Goal: Task Accomplishment & Management: Manage account settings

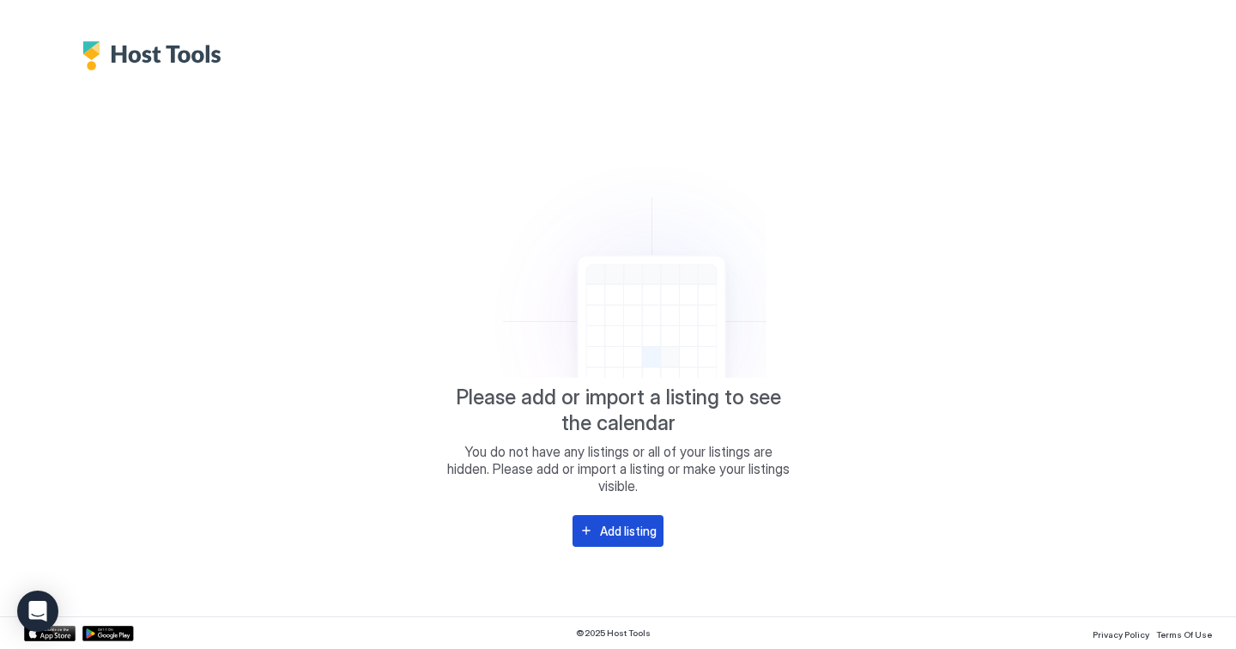
click at [647, 529] on div "Add listing" at bounding box center [628, 531] width 57 height 18
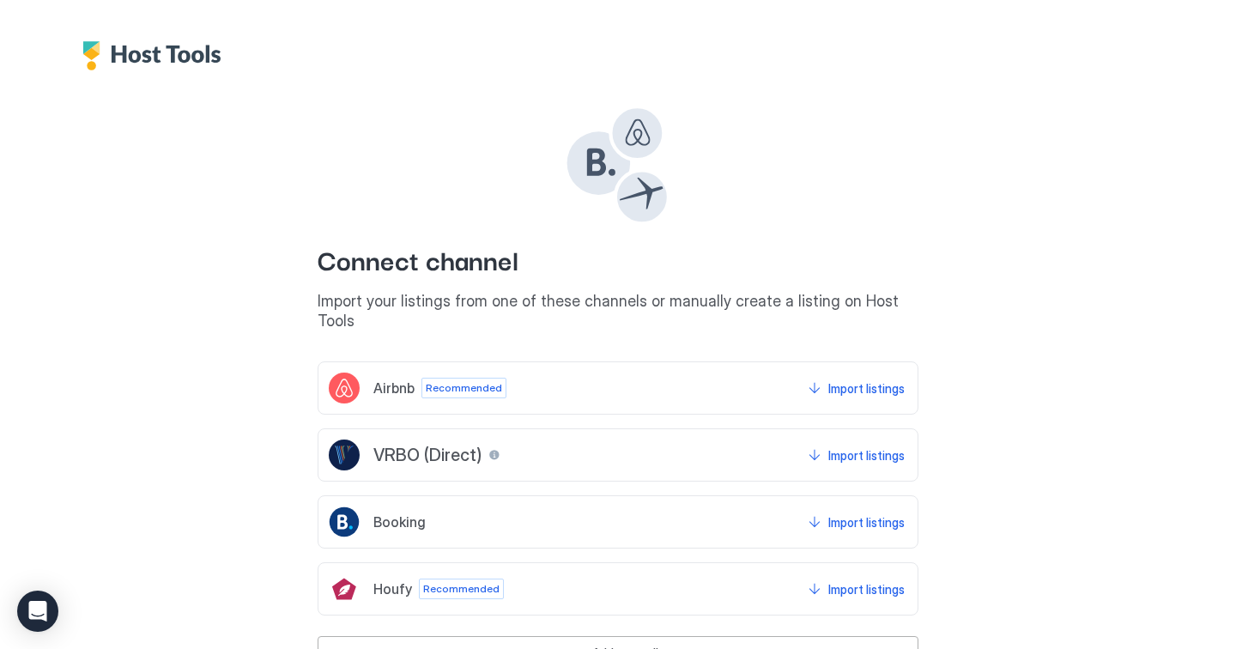
scroll to position [49, 0]
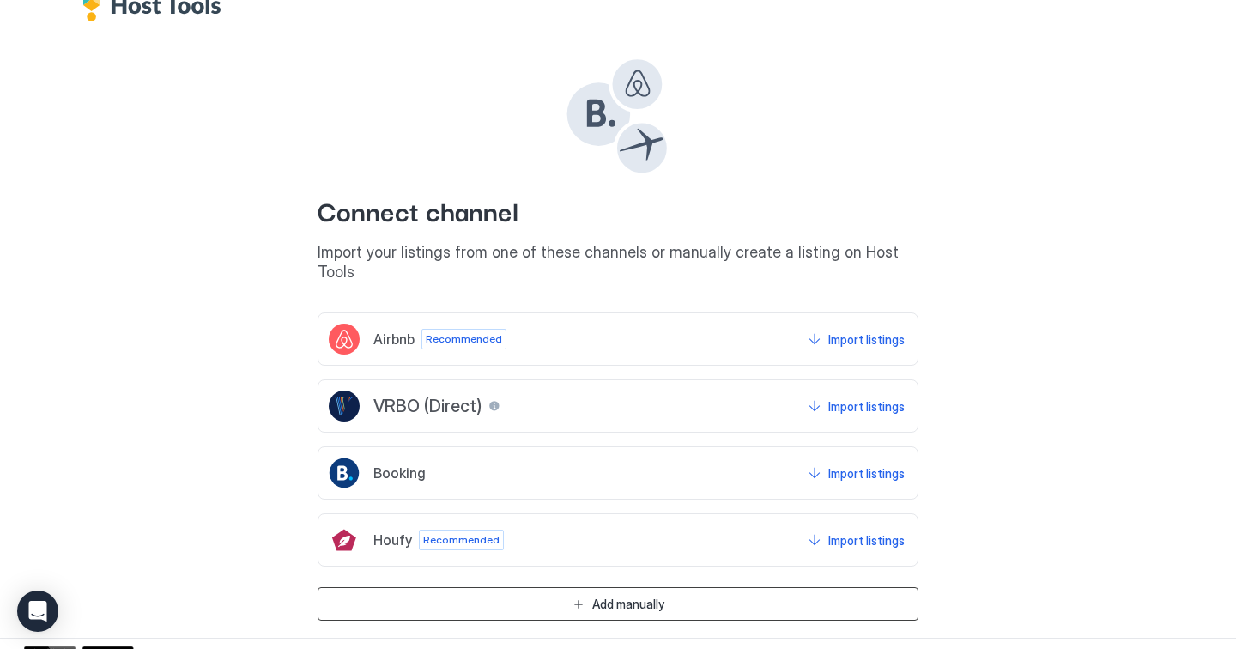
click at [822, 587] on button "Add manually" at bounding box center [618, 603] width 601 height 33
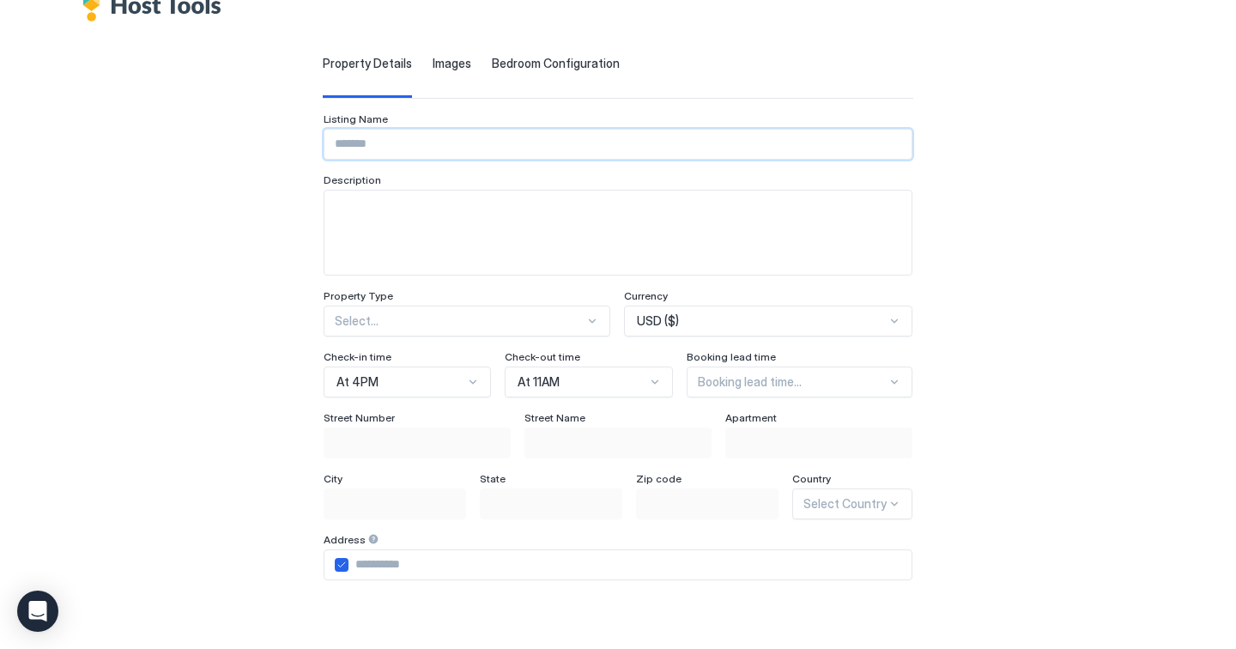
click at [409, 144] on input "Input Field" at bounding box center [617, 144] width 587 height 29
type input "**********"
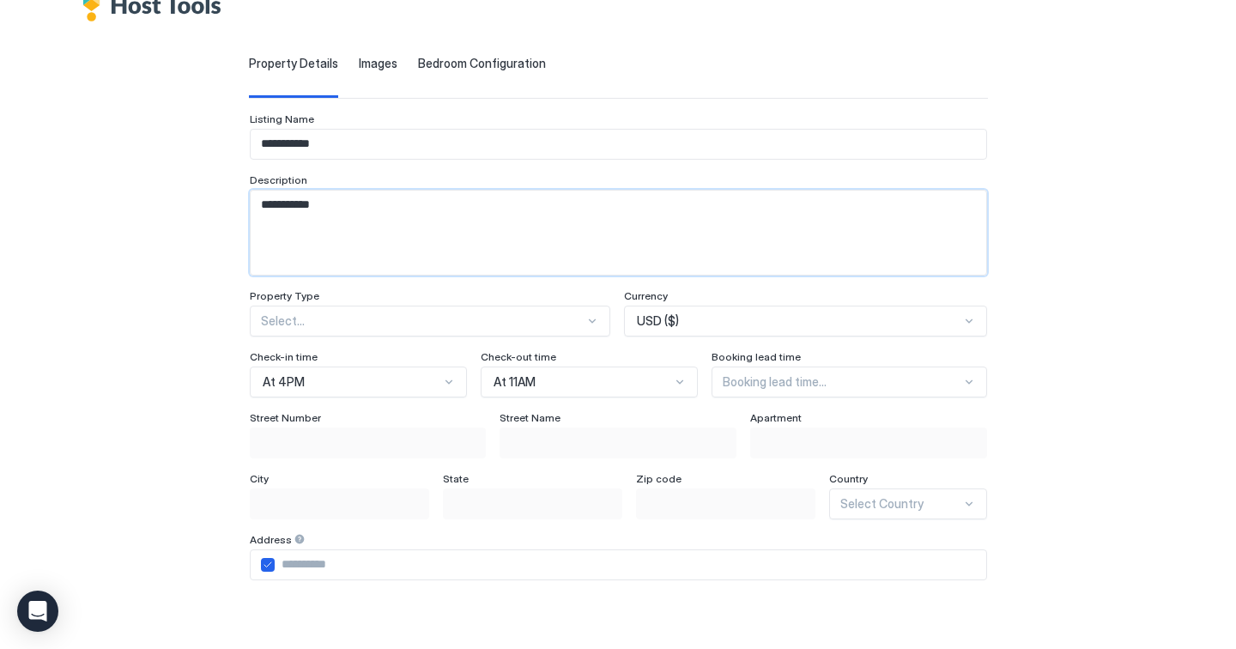
scroll to position [266, 0]
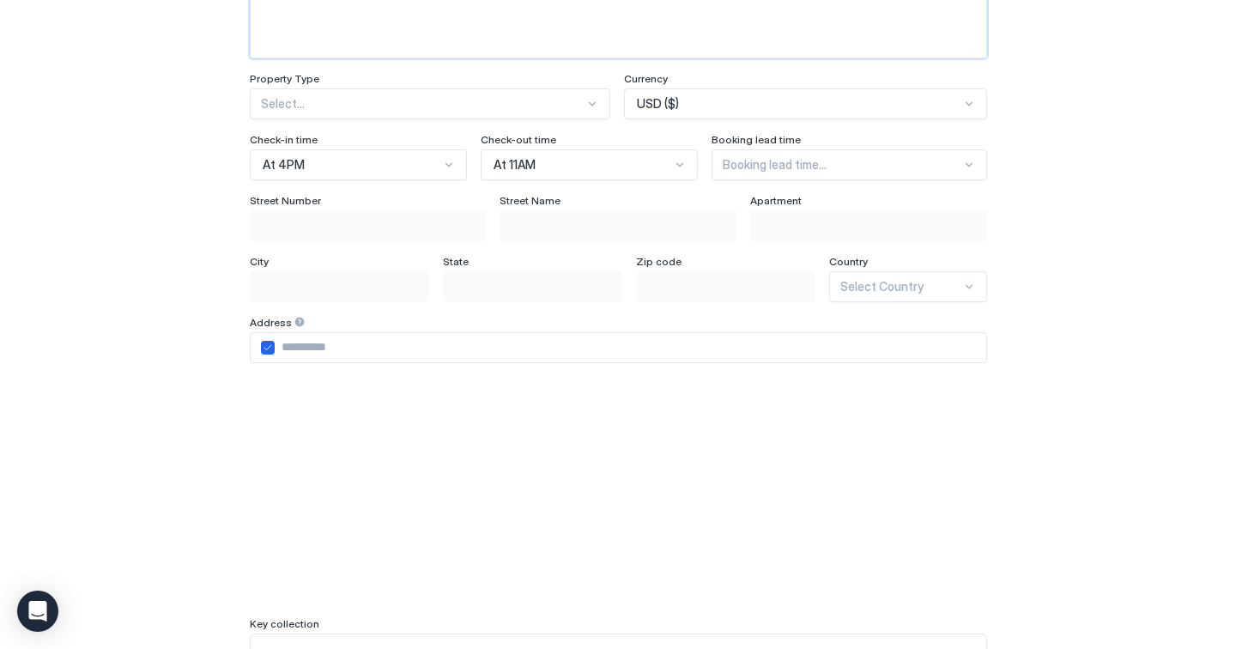
type textarea "**********"
click at [573, 349] on input "Input Field" at bounding box center [630, 347] width 711 height 29
paste input "**********"
type input "**********"
click at [511, 106] on div at bounding box center [423, 103] width 324 height 15
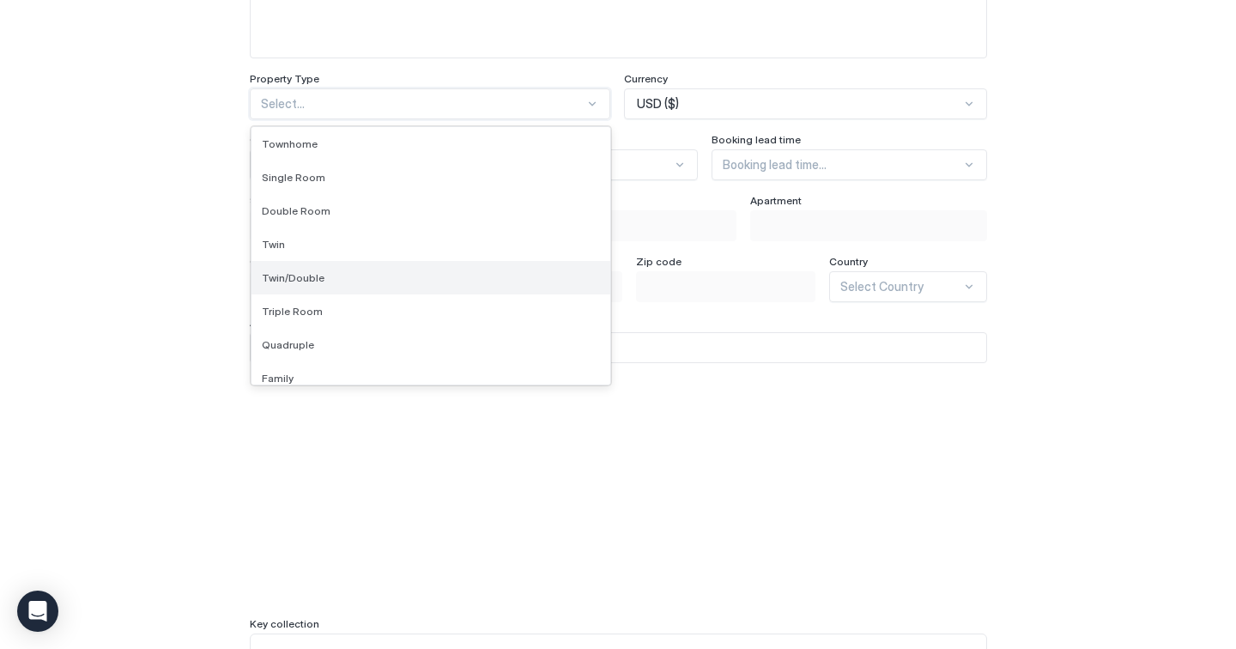
scroll to position [183, 0]
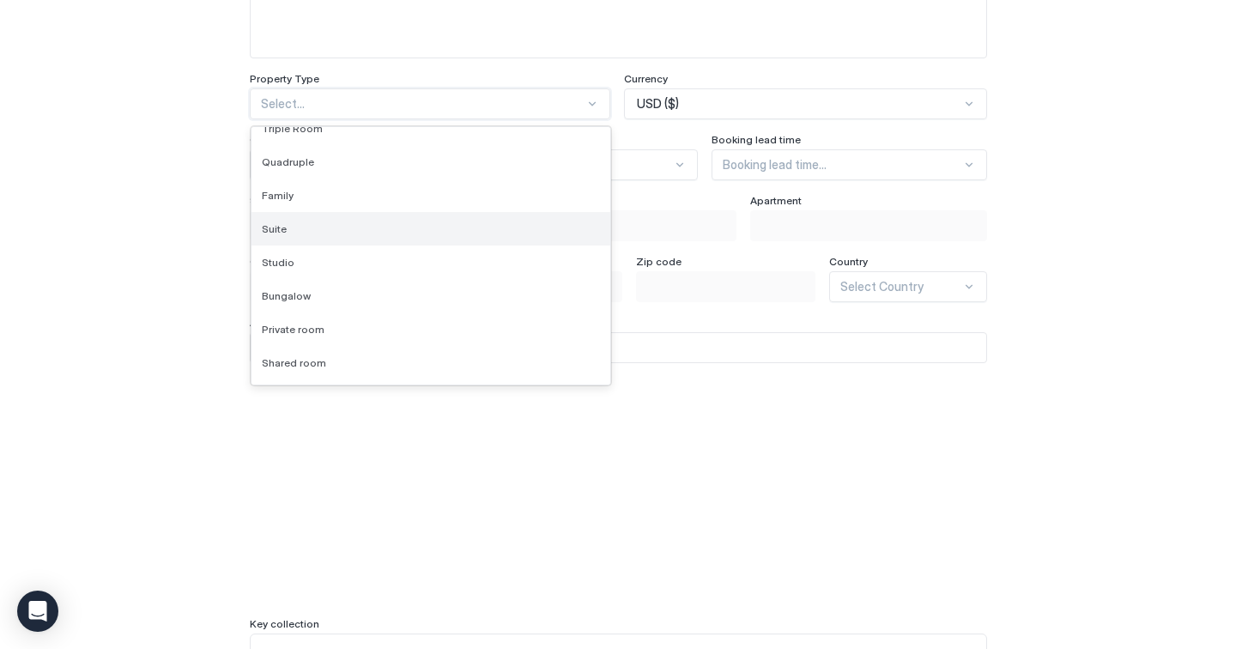
click at [497, 222] on div "Suite" at bounding box center [431, 228] width 339 height 13
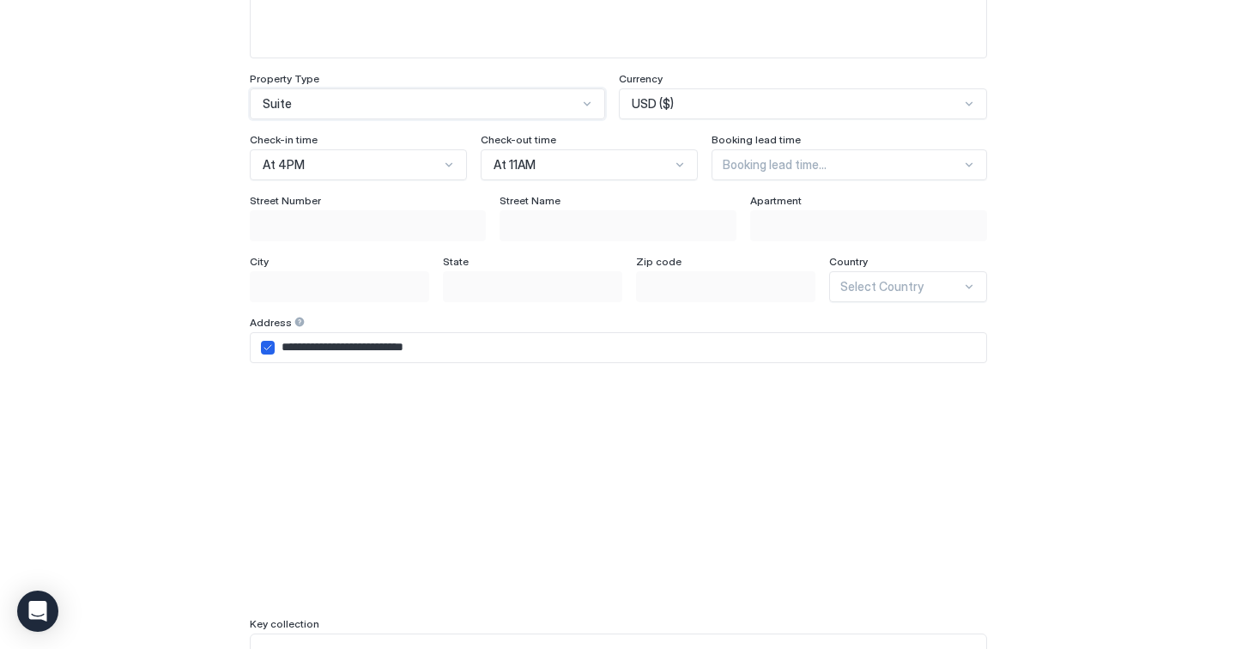
scroll to position [141, 0]
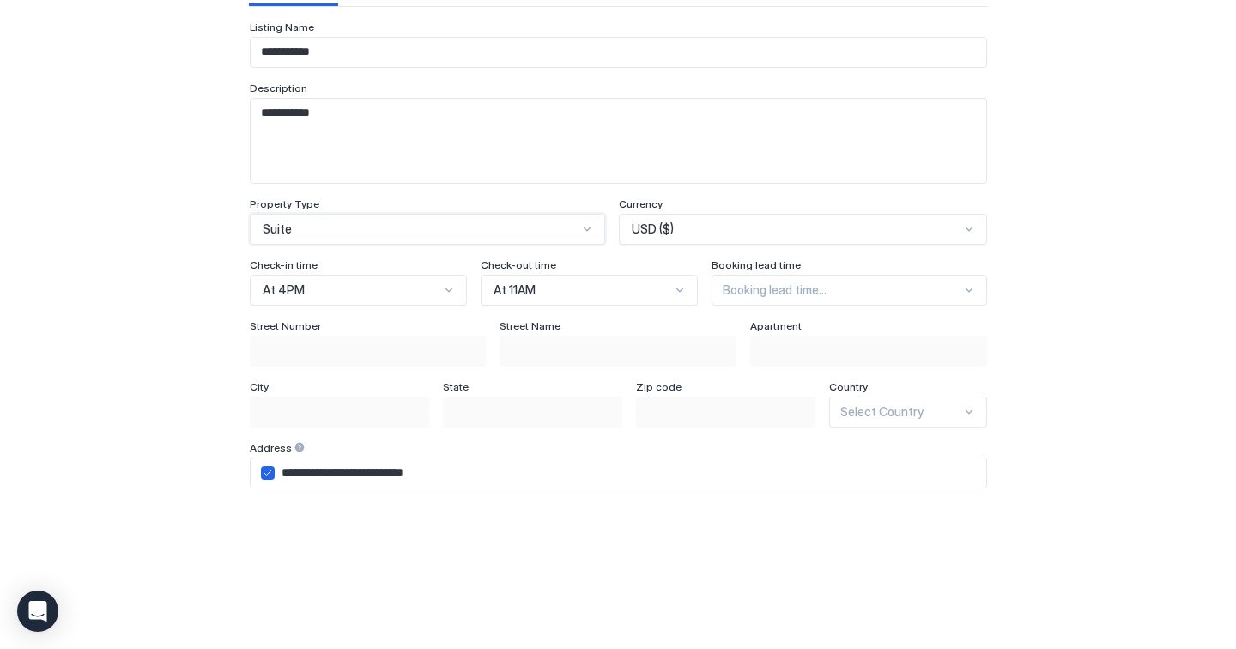
click at [473, 238] on div "Suite" at bounding box center [427, 229] width 355 height 31
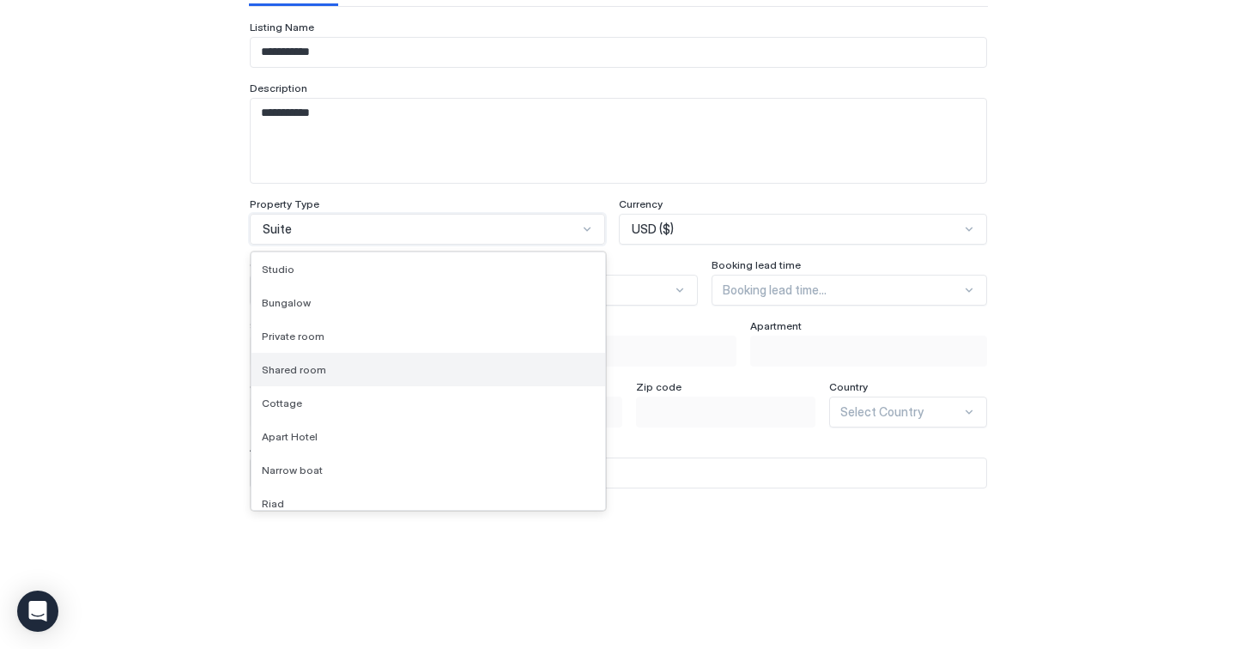
scroll to position [0, 0]
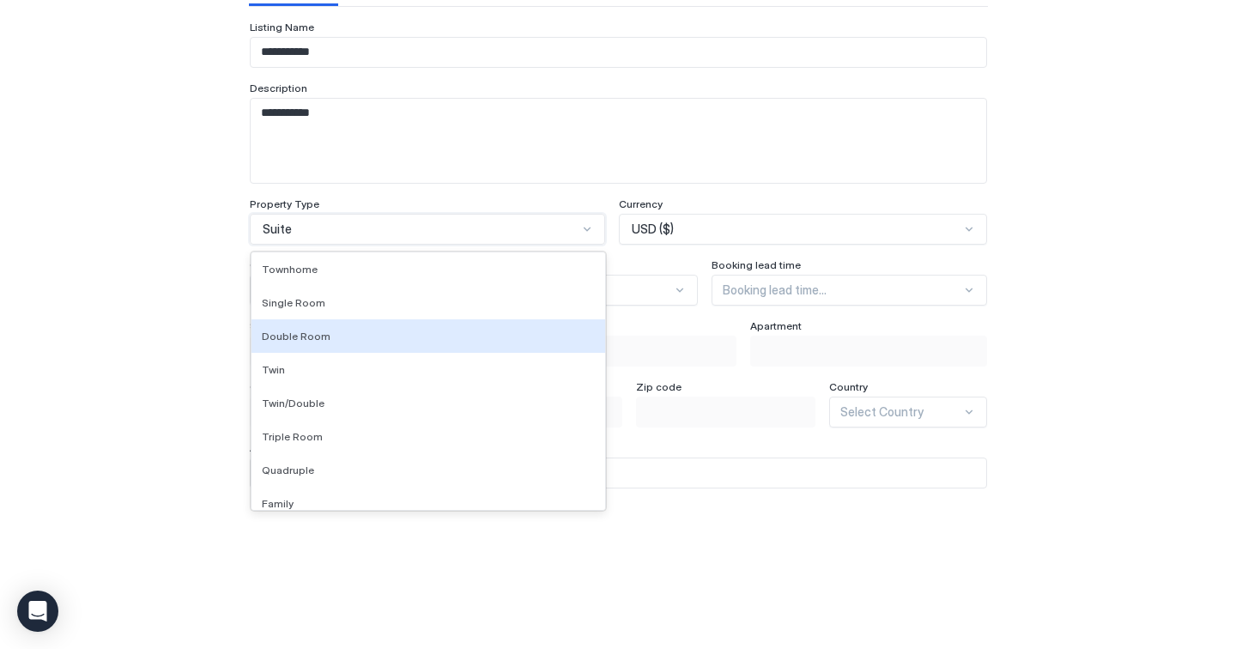
click at [743, 238] on div "USD ($)" at bounding box center [803, 229] width 368 height 31
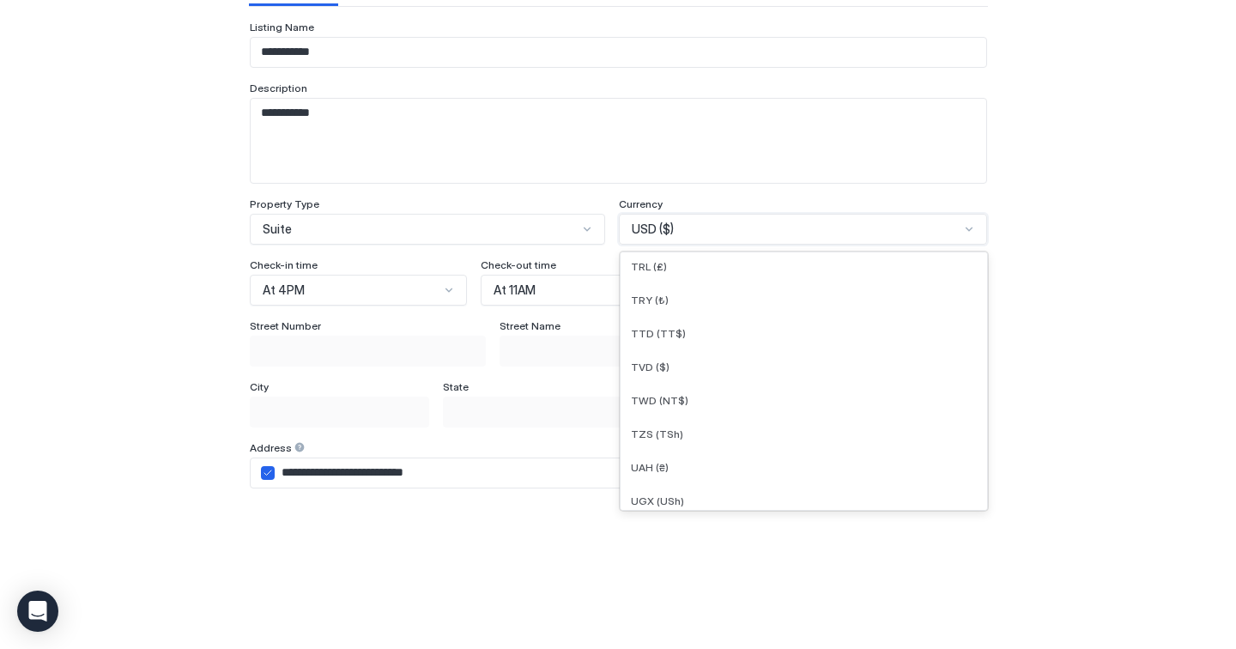
scroll to position [4722, 0]
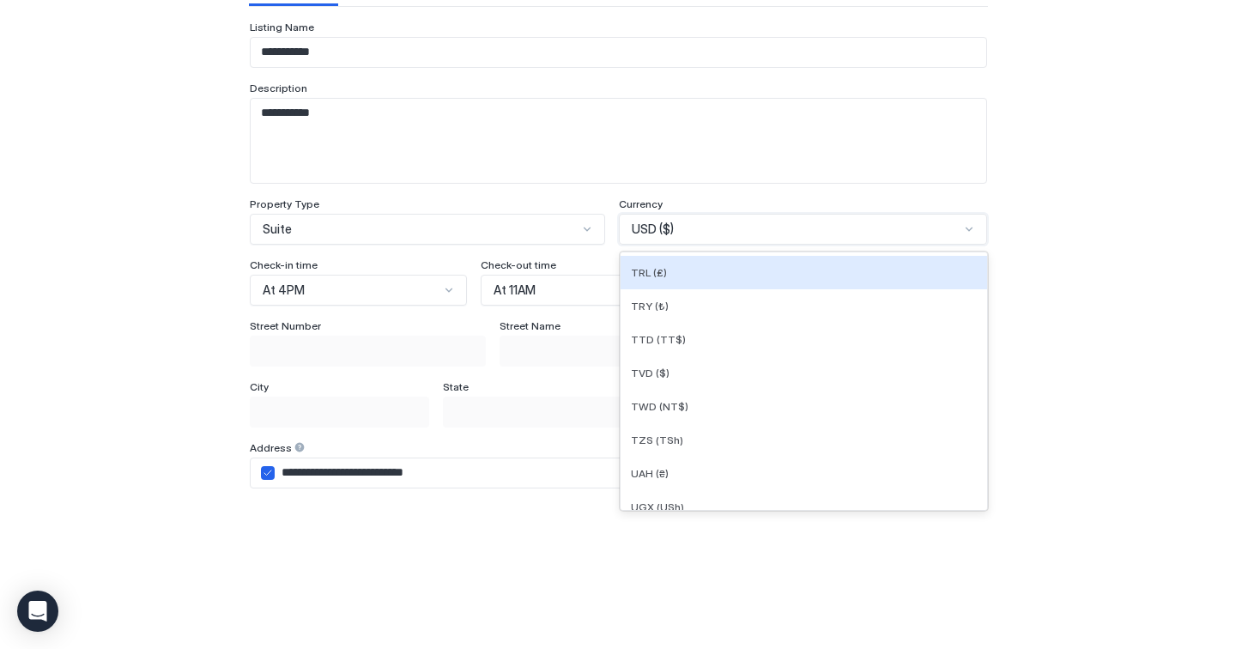
click at [91, 373] on div "**********" at bounding box center [618, 405] width 1188 height 951
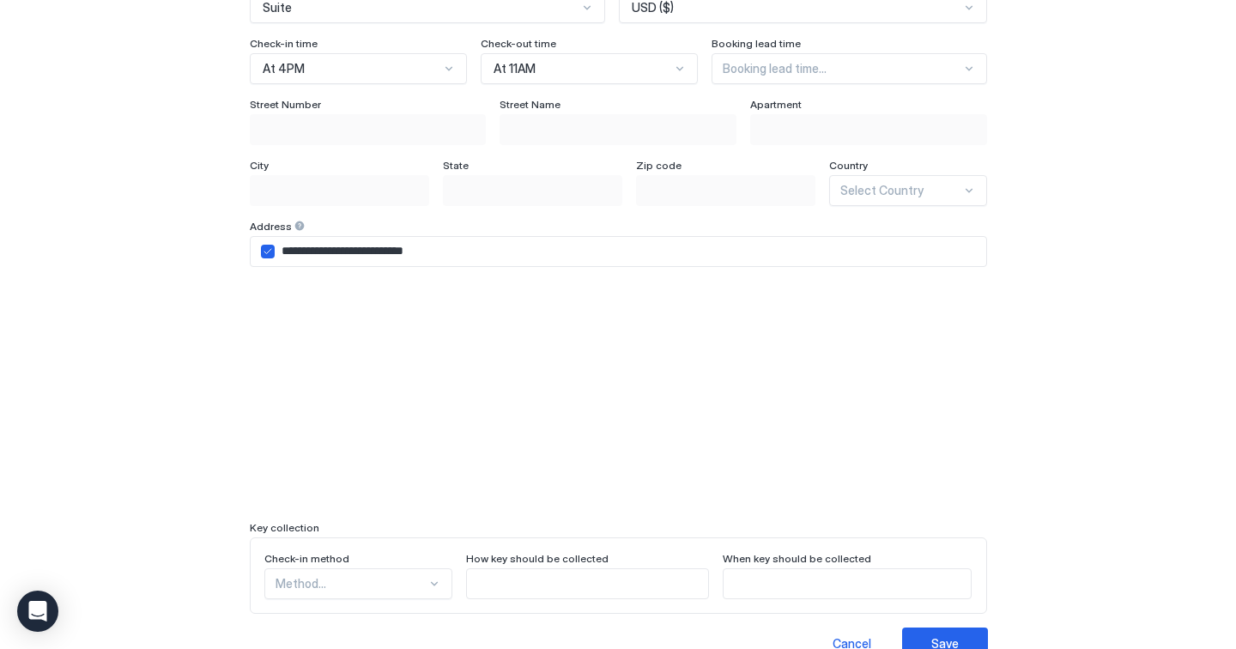
scroll to position [135, 0]
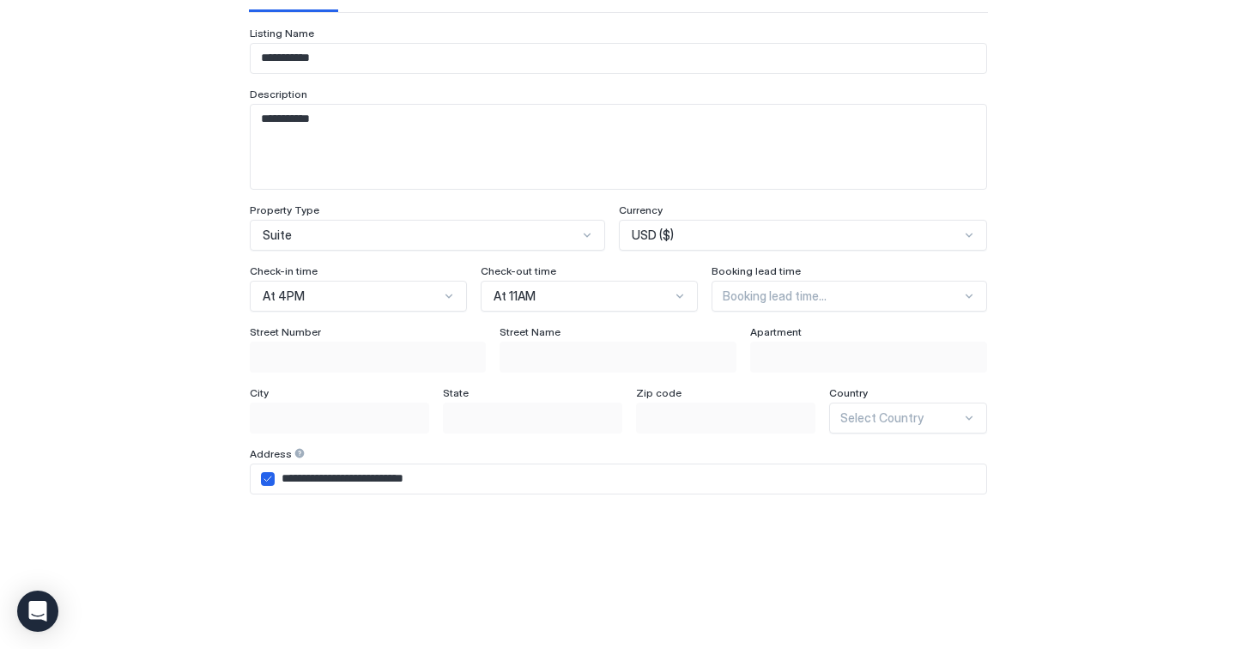
click at [514, 483] on input "**********" at bounding box center [630, 478] width 711 height 29
click at [927, 422] on div "Select Country" at bounding box center [907, 417] width 157 height 31
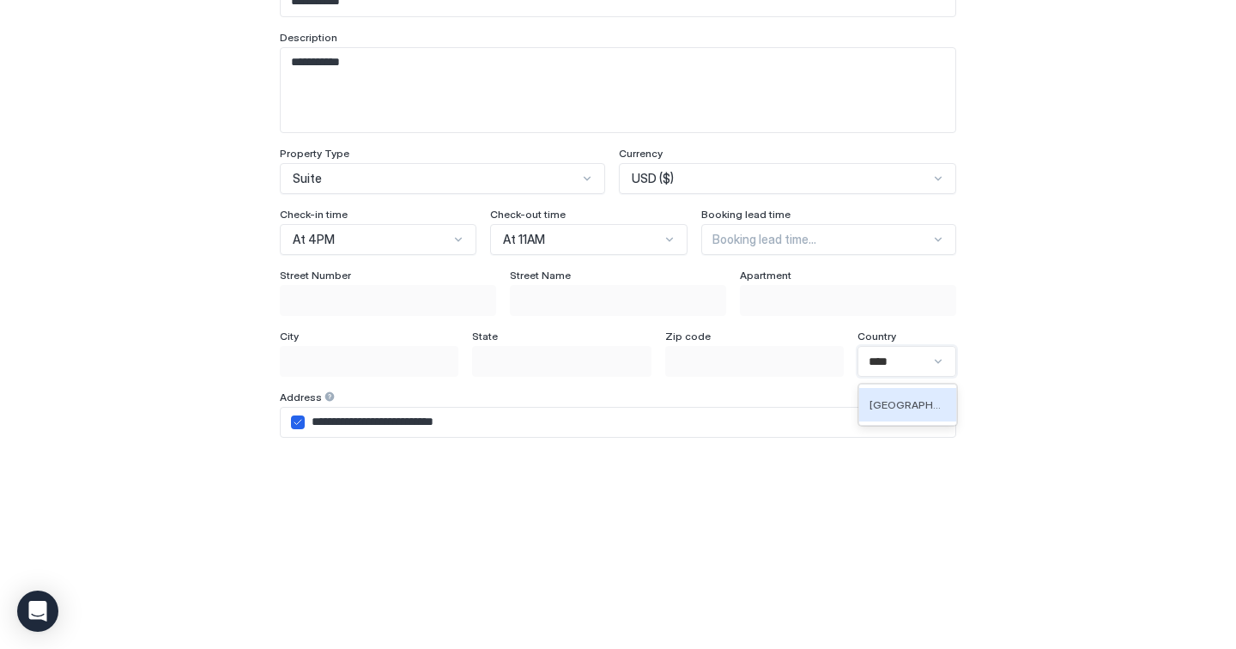
type input "*****"
click at [912, 415] on div "Japan" at bounding box center [910, 404] width 106 height 33
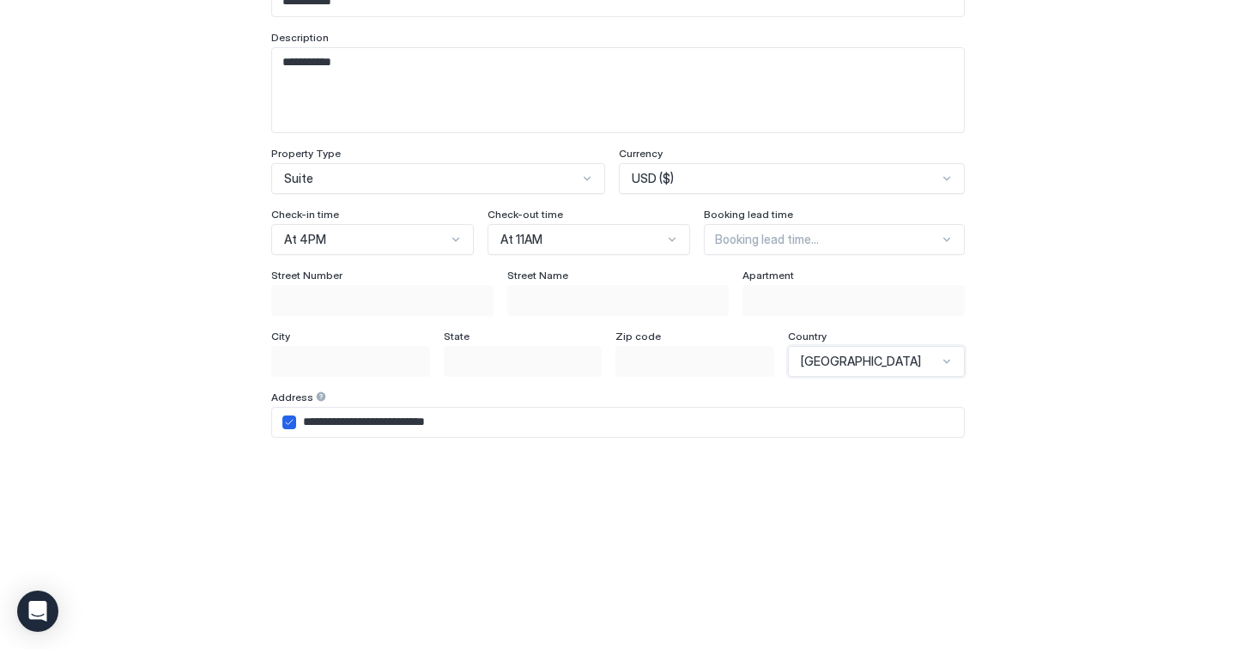
click at [663, 424] on input "**********" at bounding box center [630, 422] width 668 height 29
click at [298, 424] on input "**********" at bounding box center [630, 422] width 668 height 29
paste input "***"
click at [300, 422] on input "**********" at bounding box center [630, 422] width 668 height 29
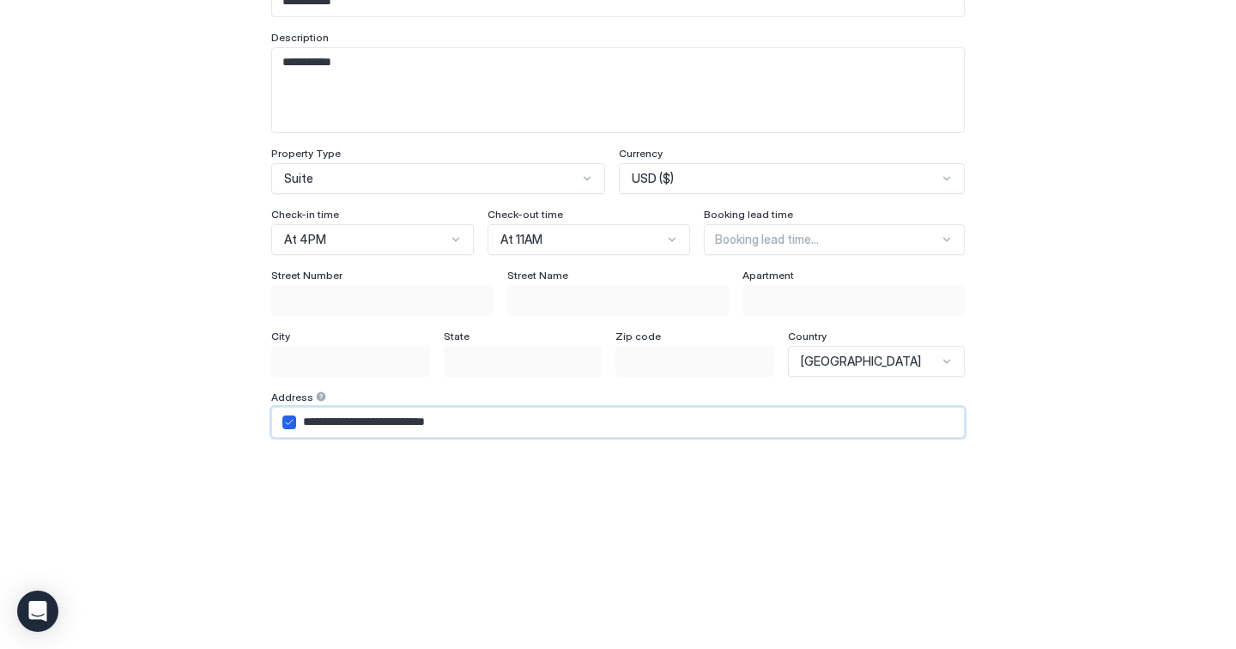
paste input "********"
type input "**********"
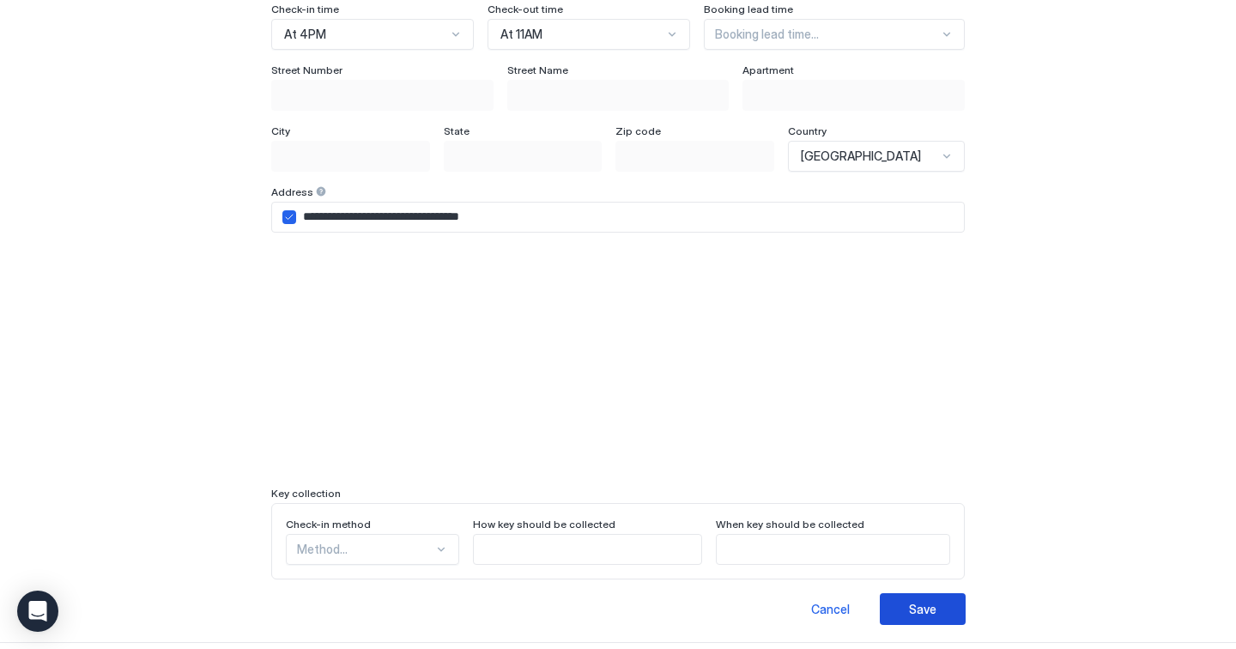
click at [926, 610] on div "Save" at bounding box center [922, 609] width 27 height 18
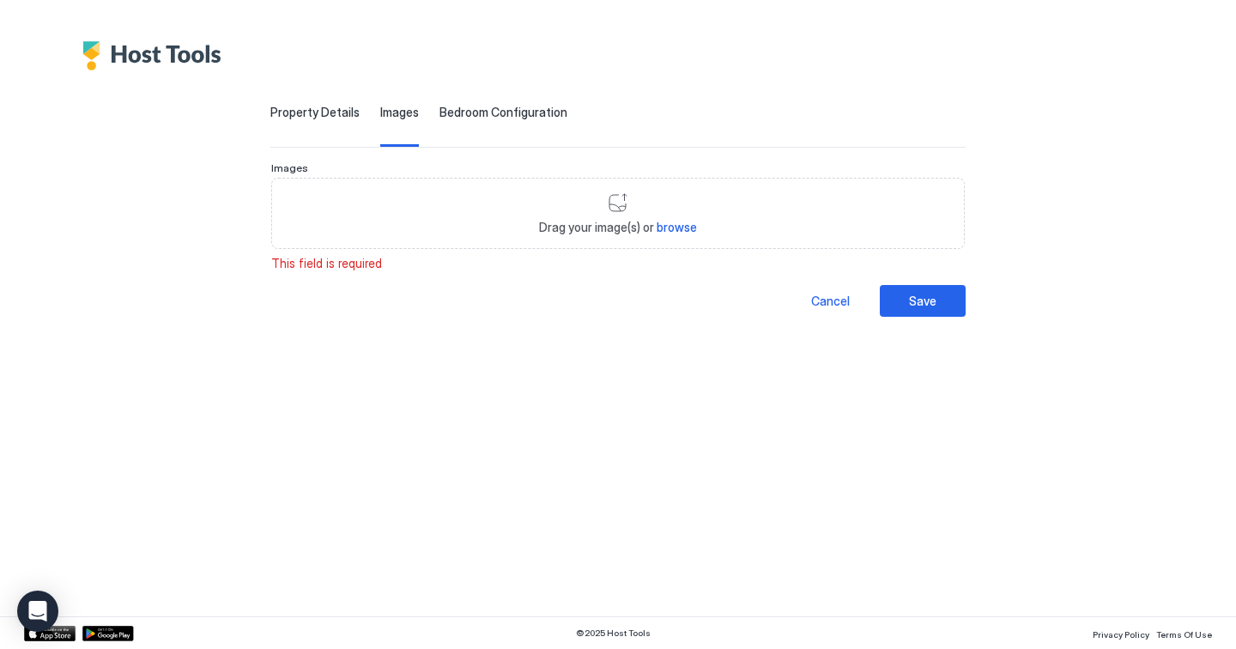
click at [664, 227] on span "browse" at bounding box center [676, 227] width 40 height 15
type input "**********"
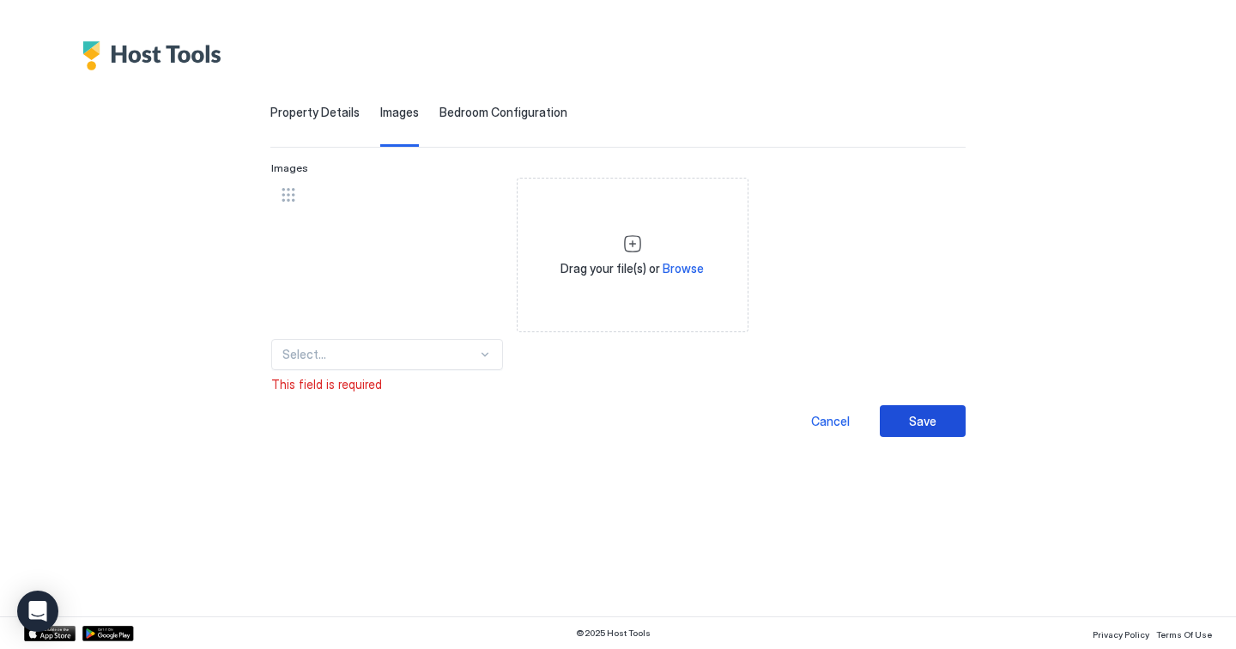
click at [936, 428] on button "Save" at bounding box center [923, 421] width 86 height 32
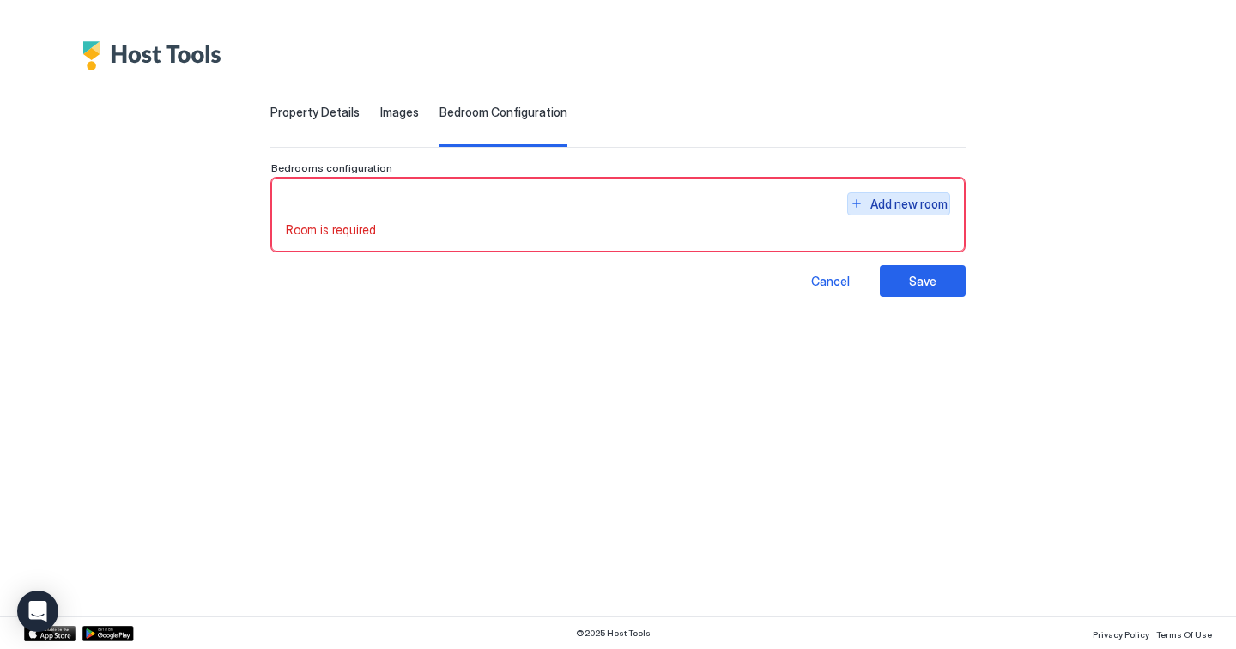
click at [910, 205] on div "Add new room" at bounding box center [908, 204] width 77 height 18
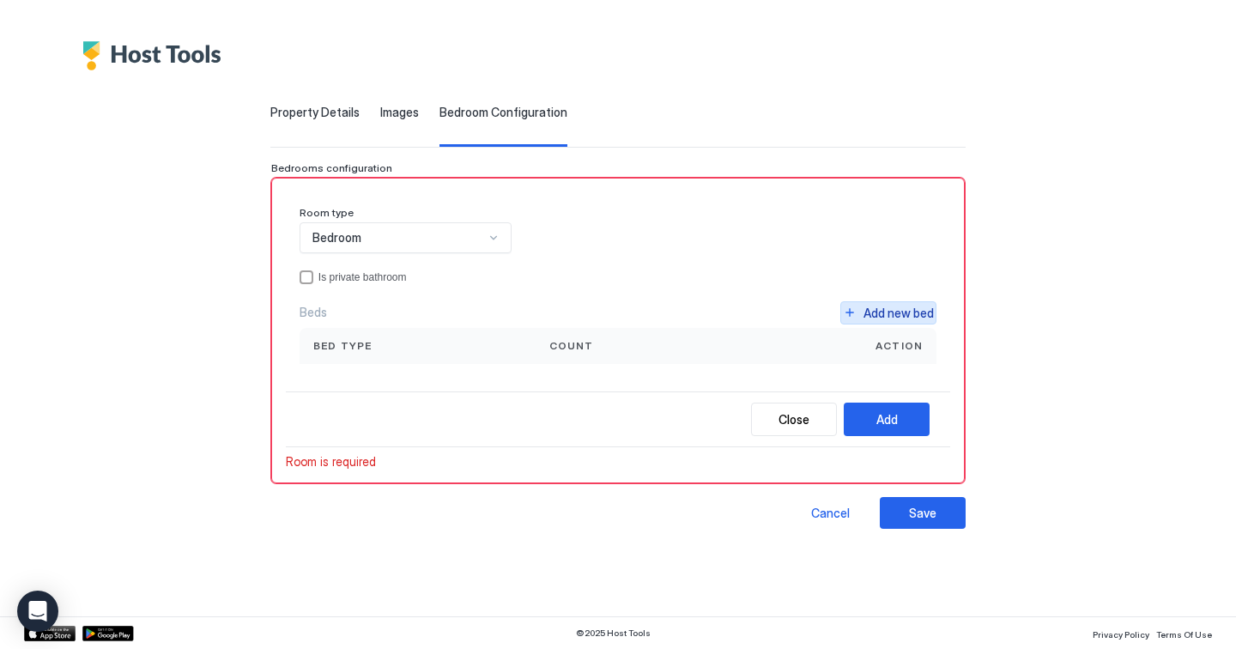
click at [921, 307] on div "Add new bed" at bounding box center [898, 313] width 70 height 18
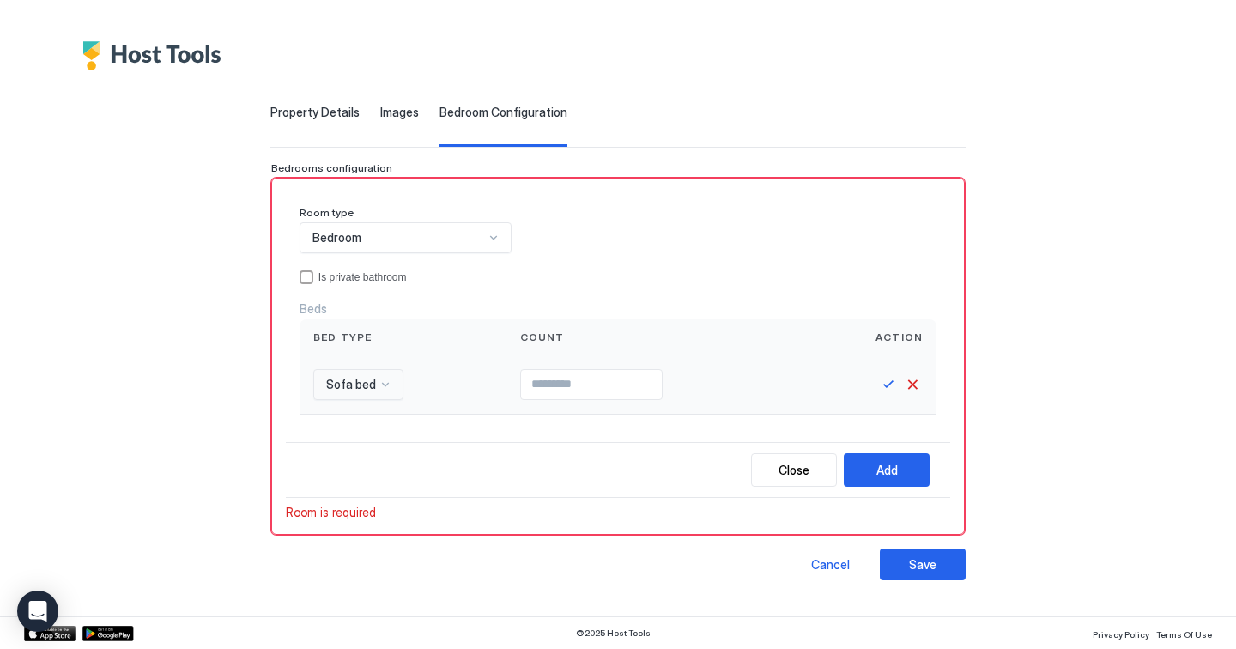
click at [391, 394] on div "Sofa bed" at bounding box center [358, 384] width 90 height 31
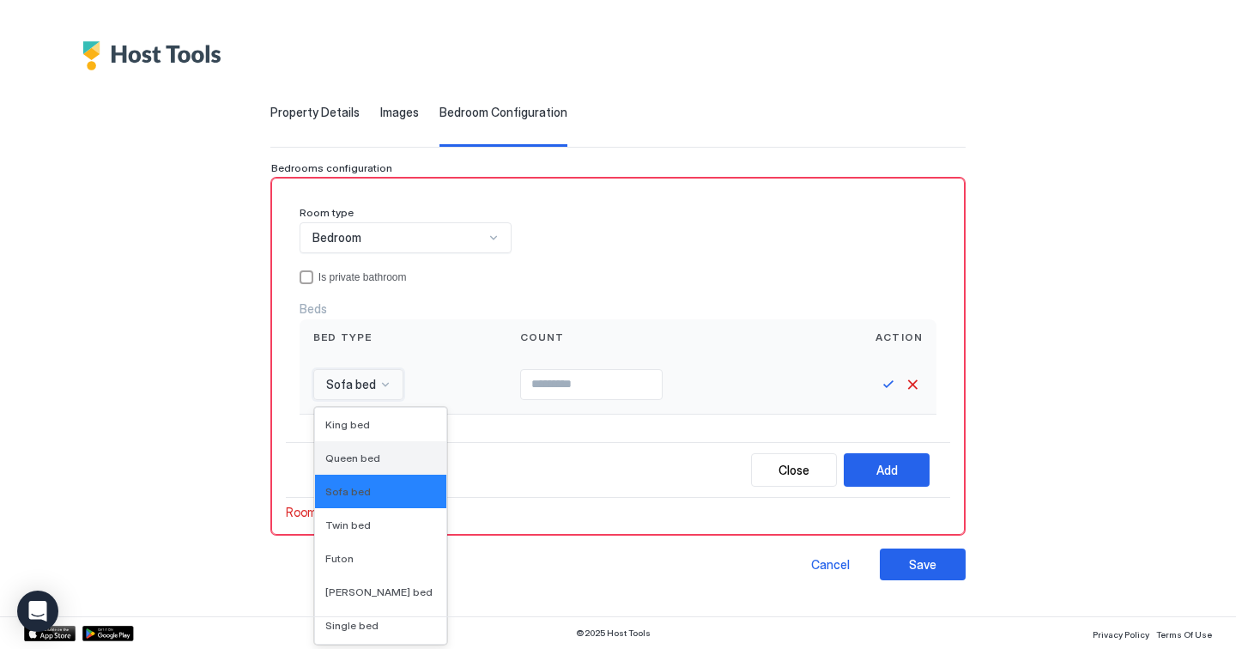
click at [367, 457] on span "Queen bed" at bounding box center [352, 457] width 55 height 13
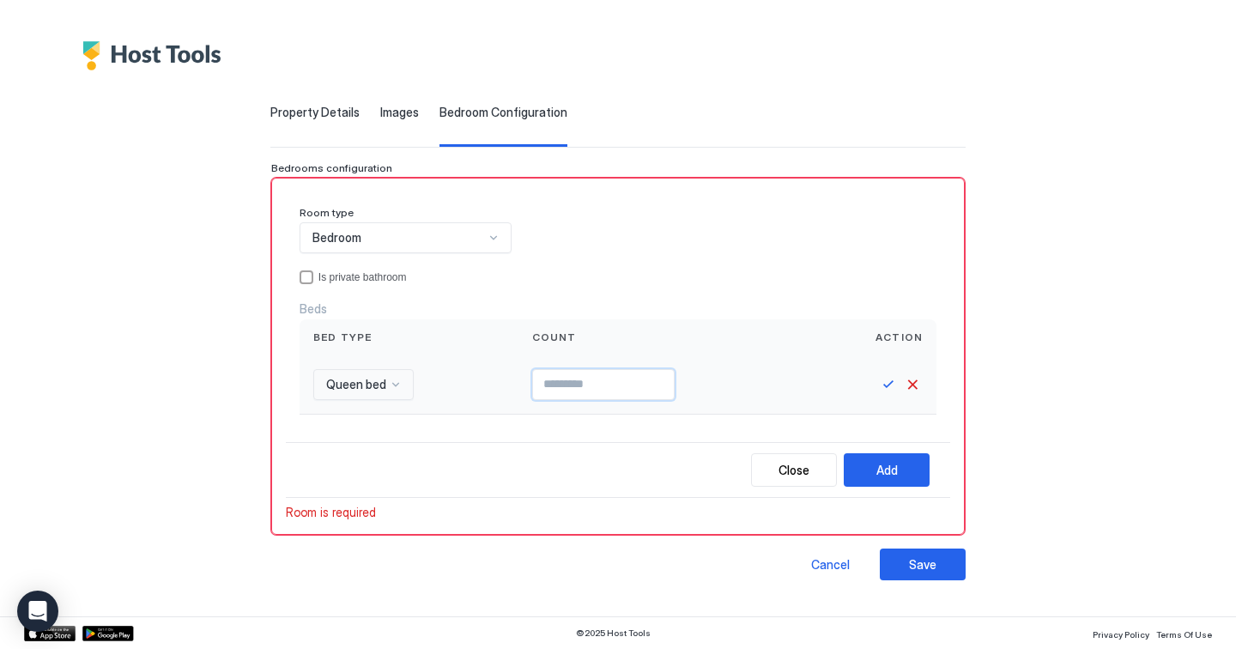
click at [574, 387] on input "Input Field" at bounding box center [603, 384] width 141 height 29
type input "*"
click at [885, 383] on button "Save" at bounding box center [888, 384] width 21 height 21
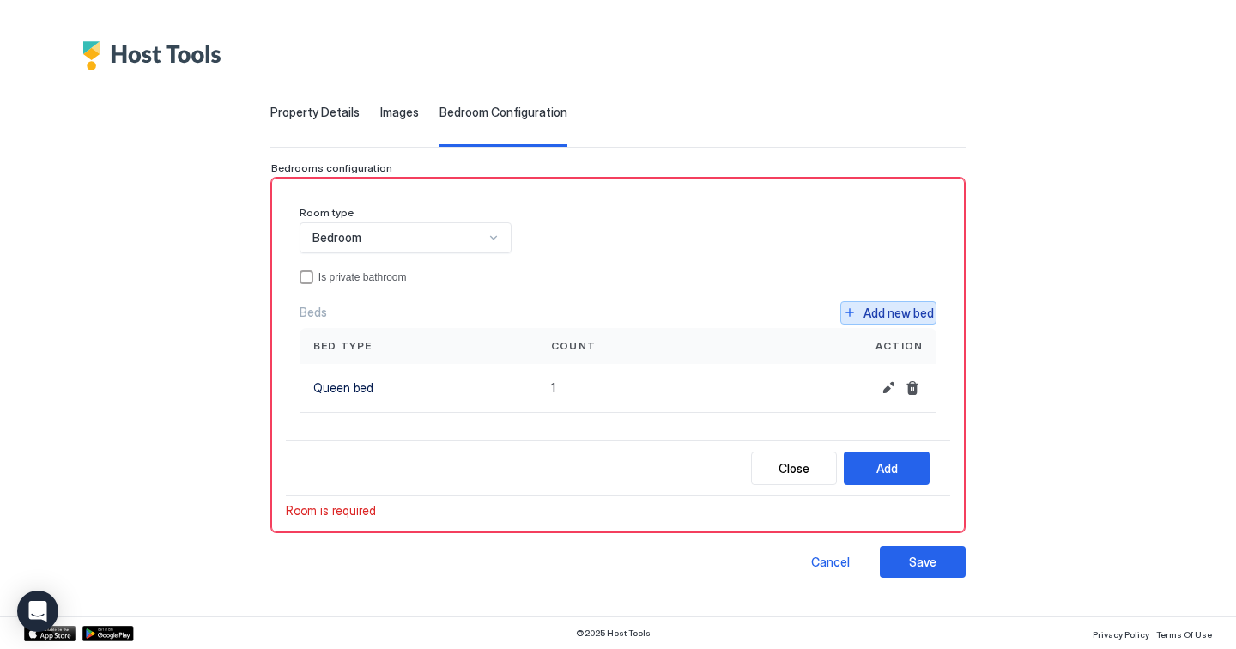
click at [902, 314] on div "Add new bed" at bounding box center [898, 313] width 70 height 18
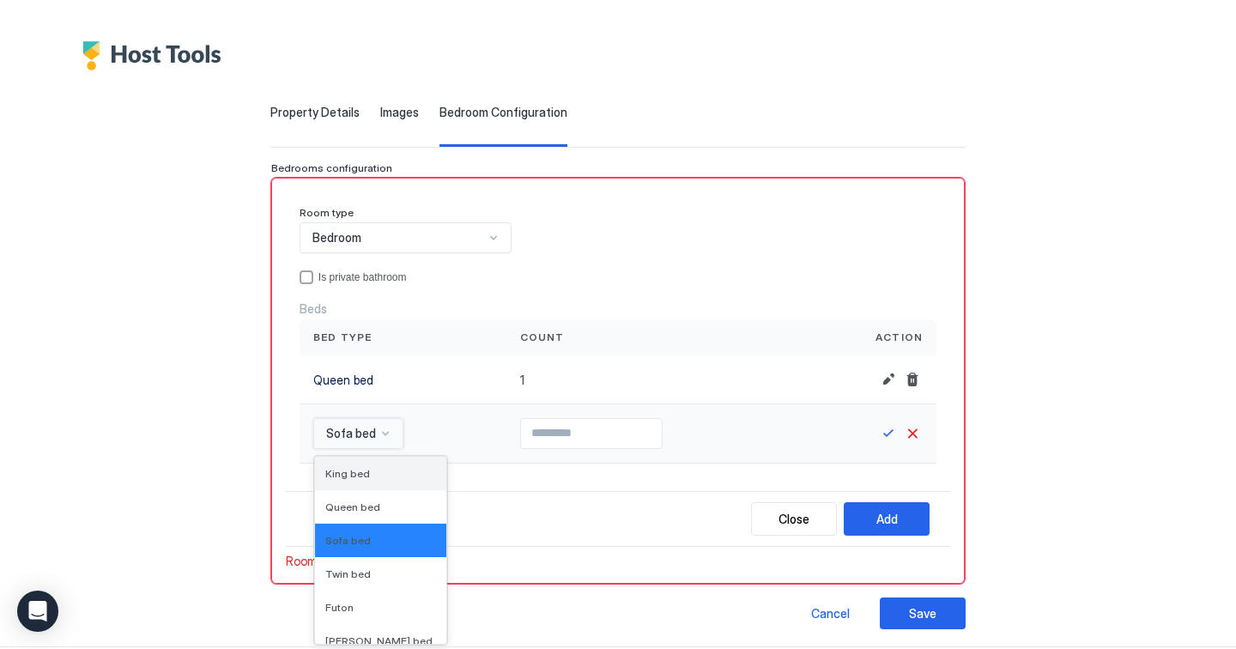
click at [365, 438] on div "Sofa bed selected, 3 of 16. 16 results available. Use Up and Down to choose opt…" at bounding box center [358, 433] width 90 height 31
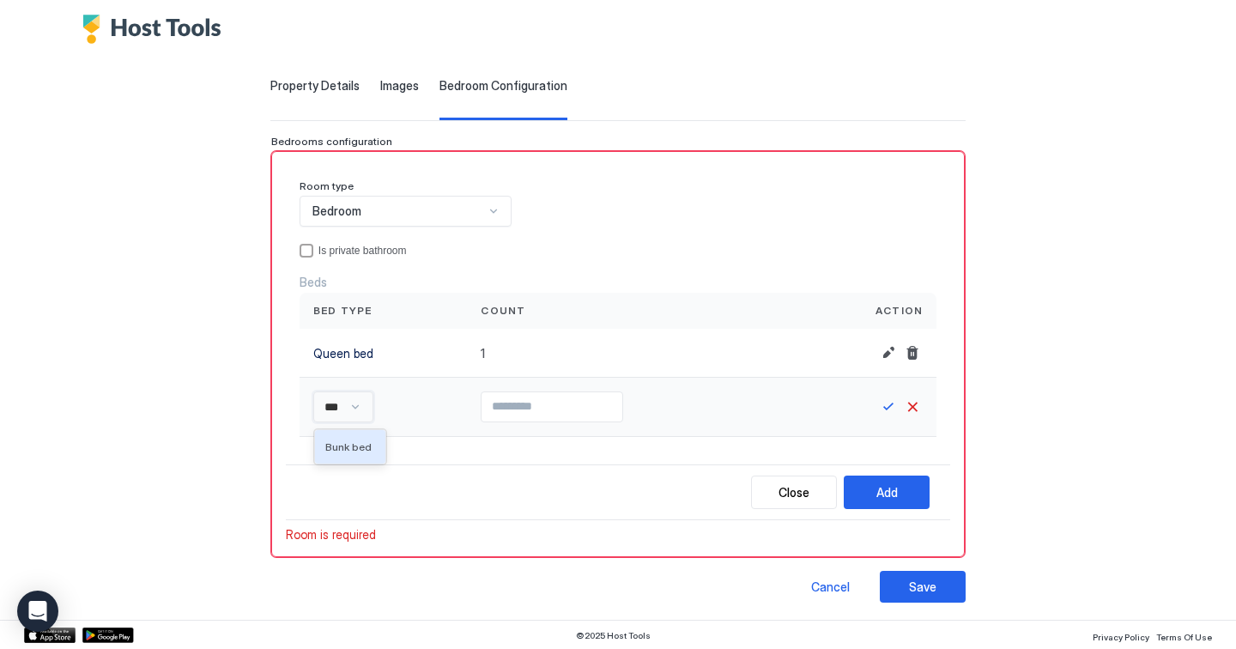
type input "****"
click at [360, 451] on span "Bunk bed" at bounding box center [348, 446] width 46 height 13
click at [553, 405] on input "Input Field" at bounding box center [592, 406] width 141 height 29
type input "*"
click at [886, 403] on button "Save" at bounding box center [888, 406] width 21 height 21
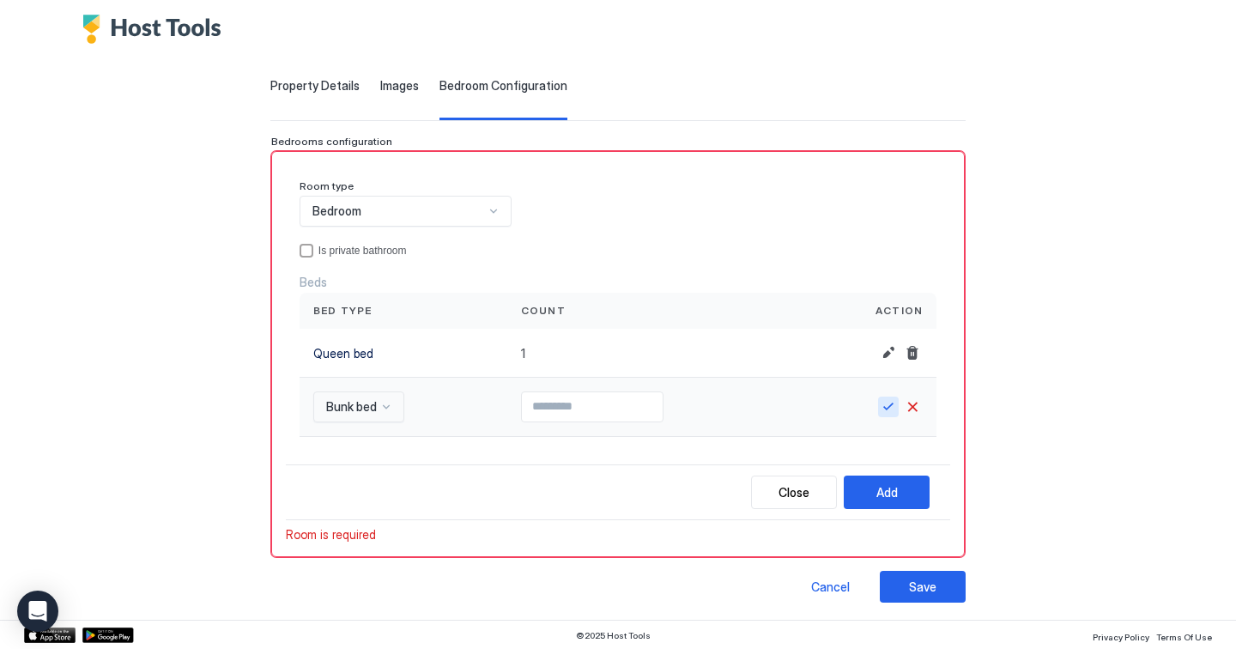
scroll to position [25, 0]
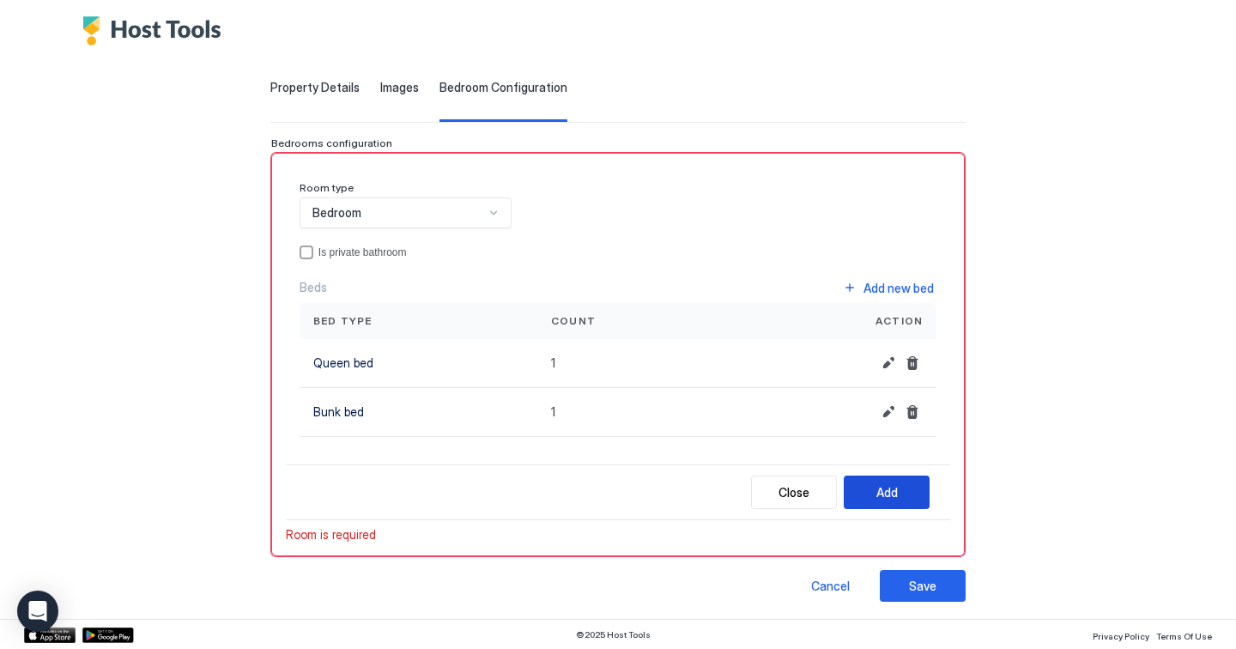
click at [876, 493] on div "Add" at bounding box center [886, 492] width 21 height 18
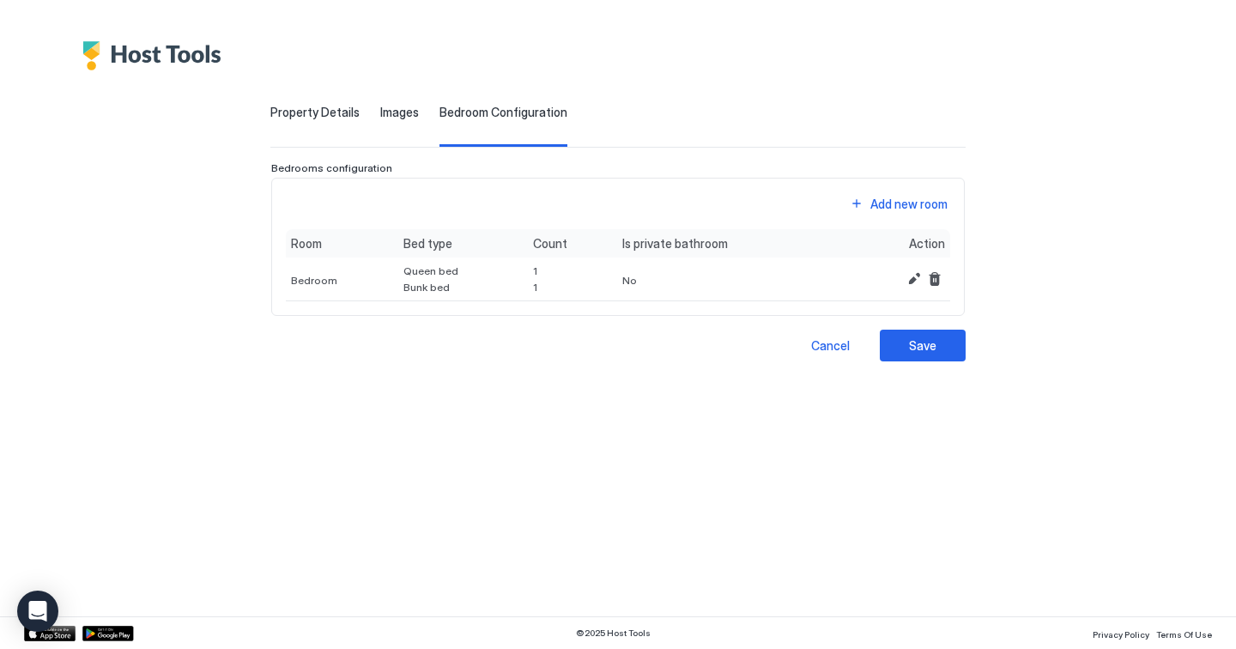
scroll to position [0, 0]
click at [910, 205] on div "Add new room" at bounding box center [908, 204] width 77 height 18
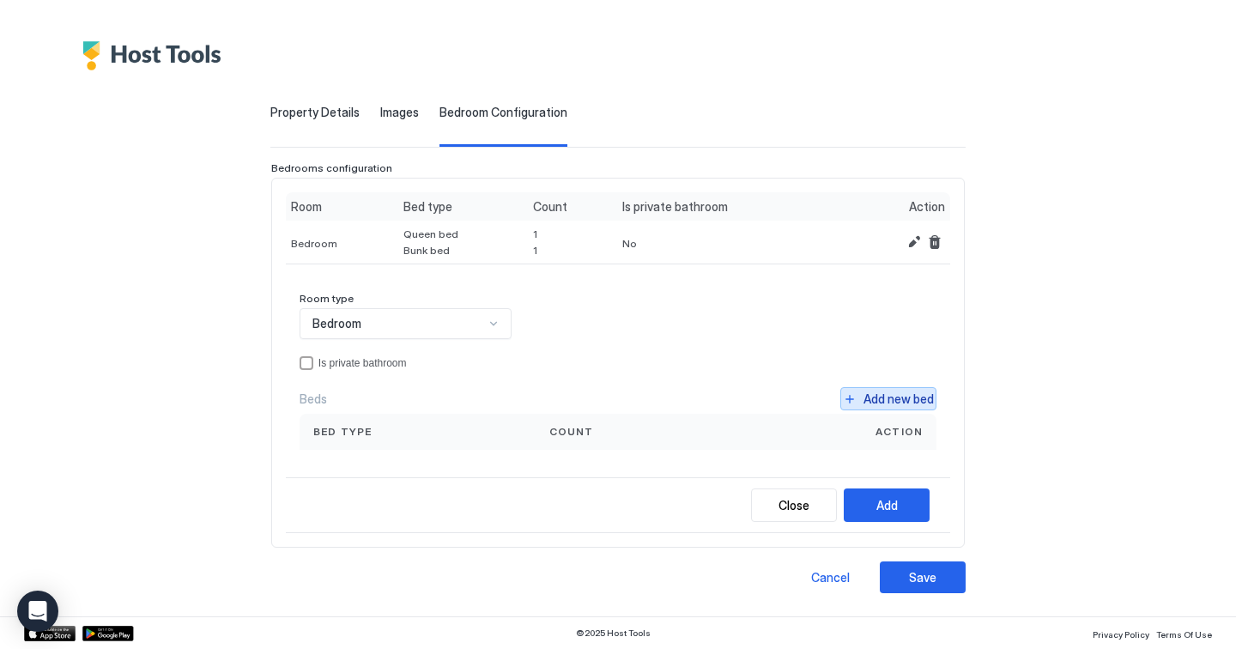
click at [934, 400] on button "Add new bed" at bounding box center [888, 398] width 96 height 23
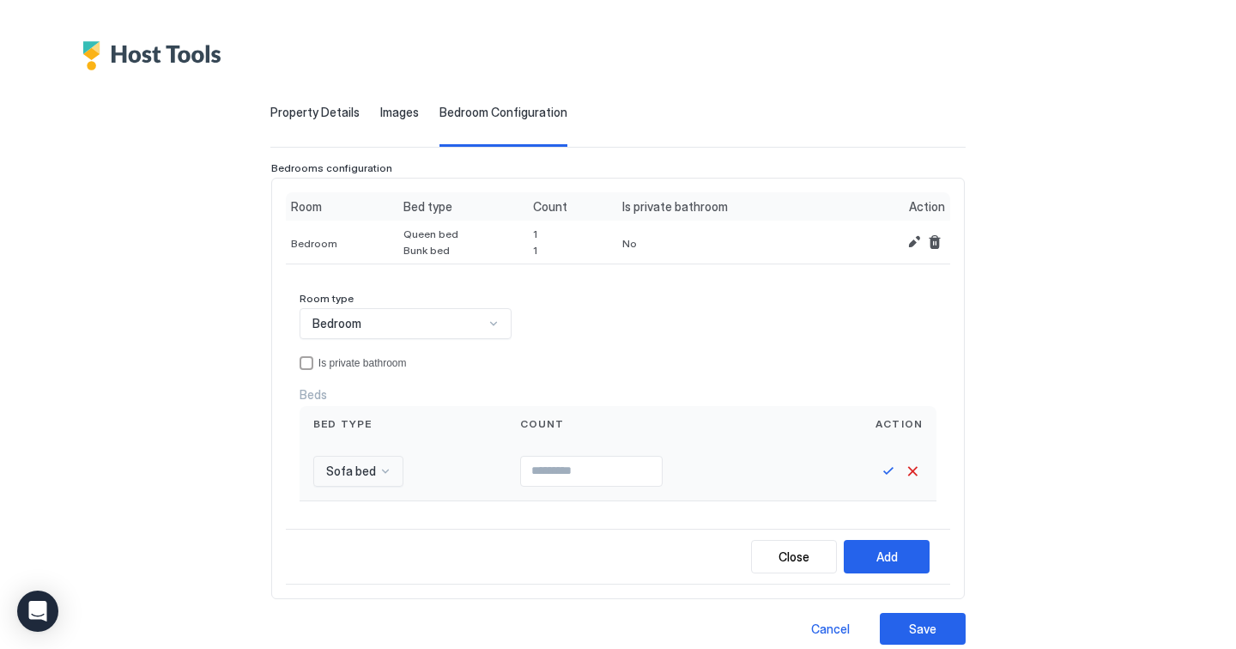
click at [350, 469] on div "Sofa bed" at bounding box center [358, 471] width 90 height 31
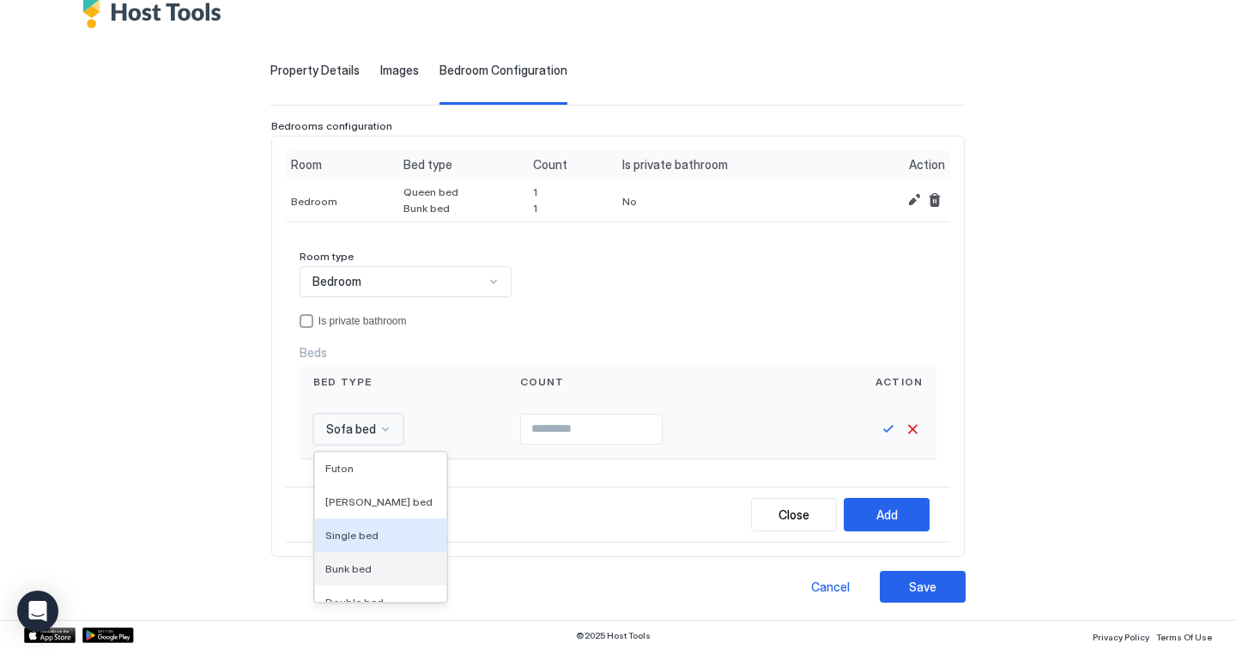
scroll to position [200, 0]
click at [361, 536] on span "Double bed" at bounding box center [354, 536] width 58 height 13
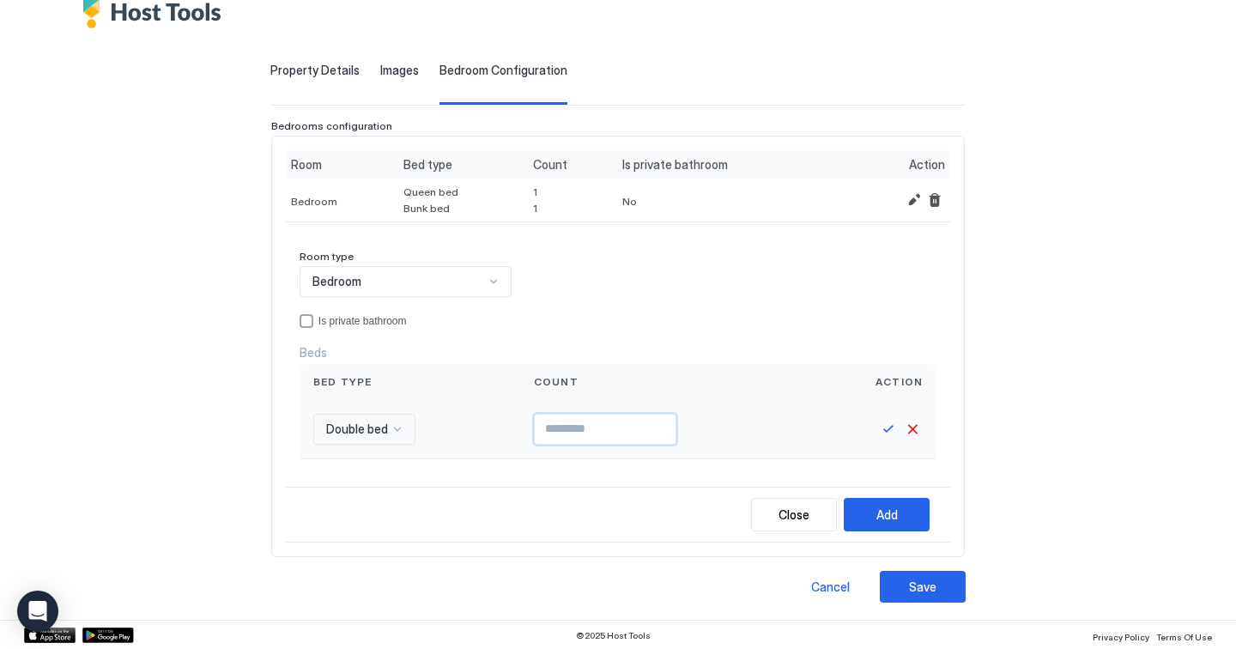
click at [548, 434] on input "Input Field" at bounding box center [605, 428] width 141 height 29
type input "*"
click at [878, 427] on button "Save" at bounding box center [888, 429] width 21 height 21
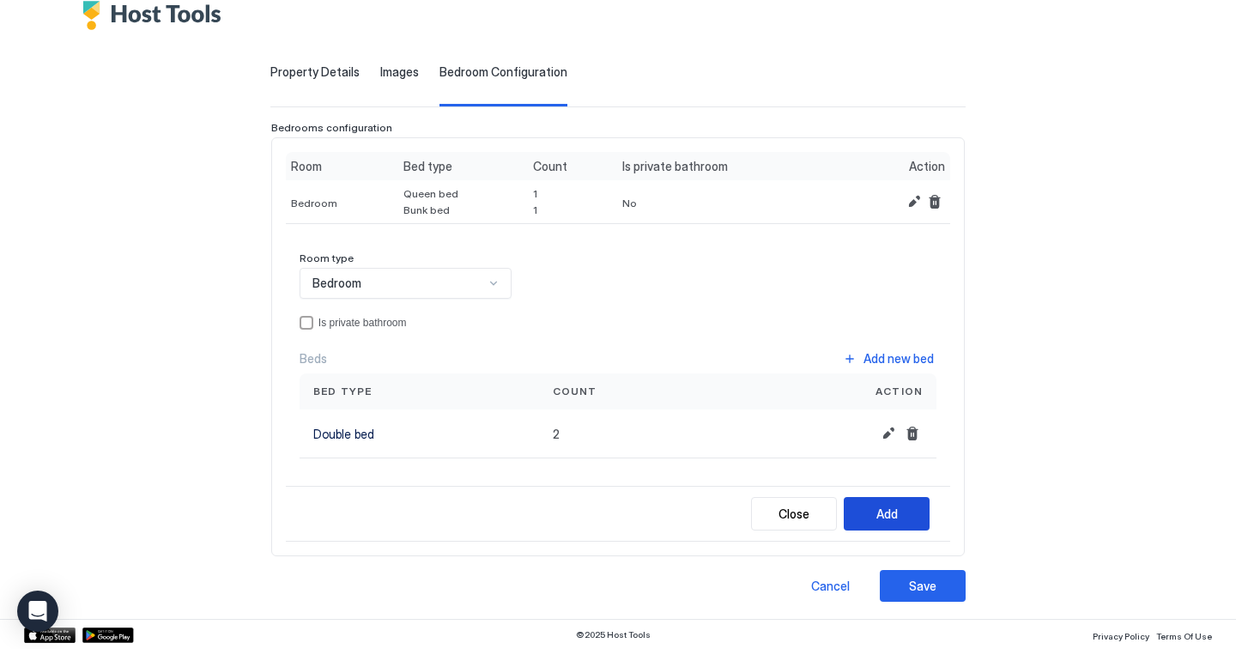
click at [892, 521] on button "Add" at bounding box center [887, 513] width 86 height 33
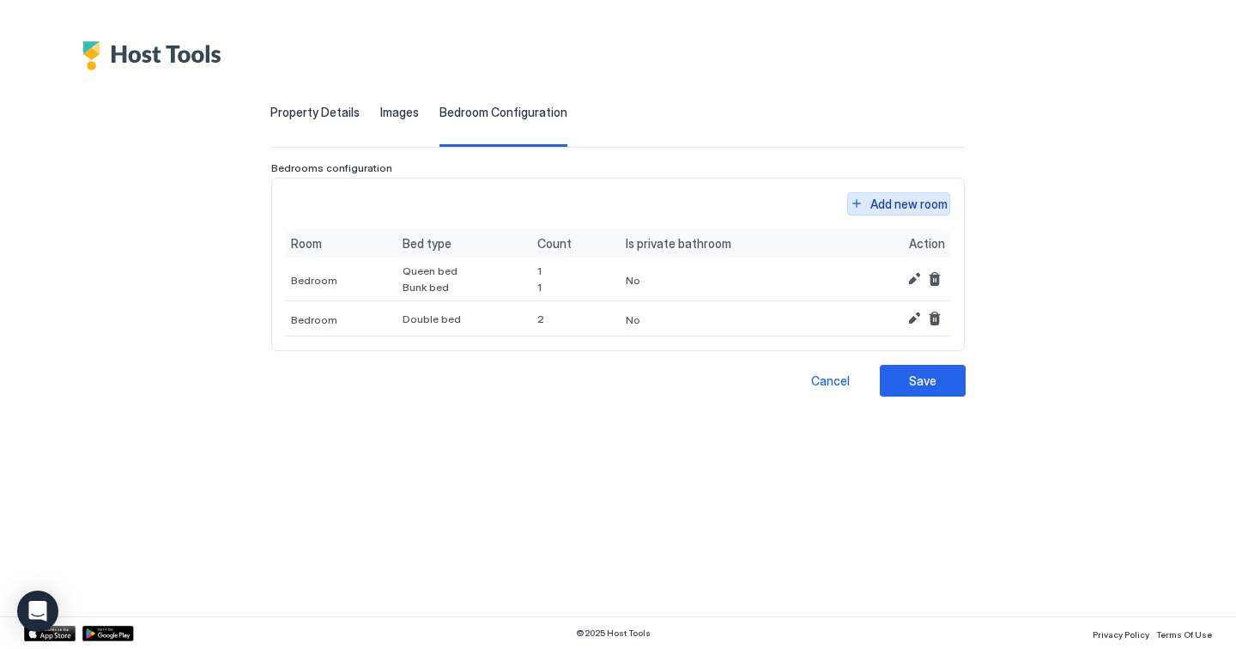
click at [934, 199] on div "Add new room" at bounding box center [908, 204] width 77 height 18
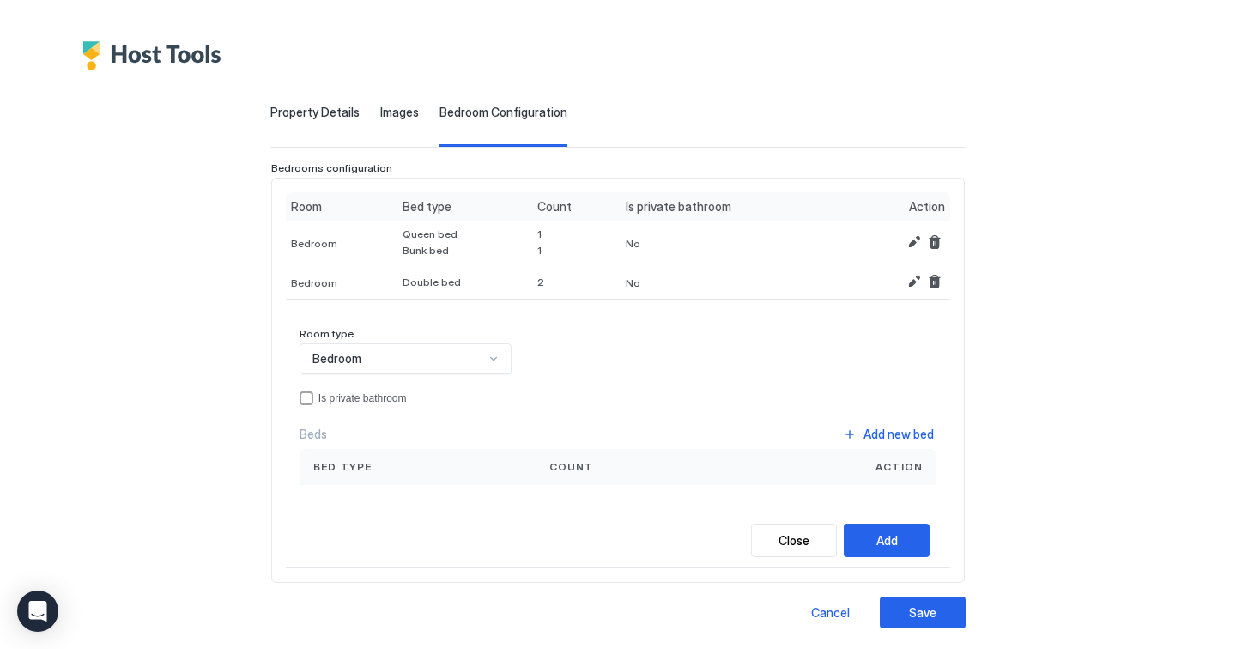
click at [385, 358] on div "Bedroom" at bounding box center [398, 358] width 172 height 15
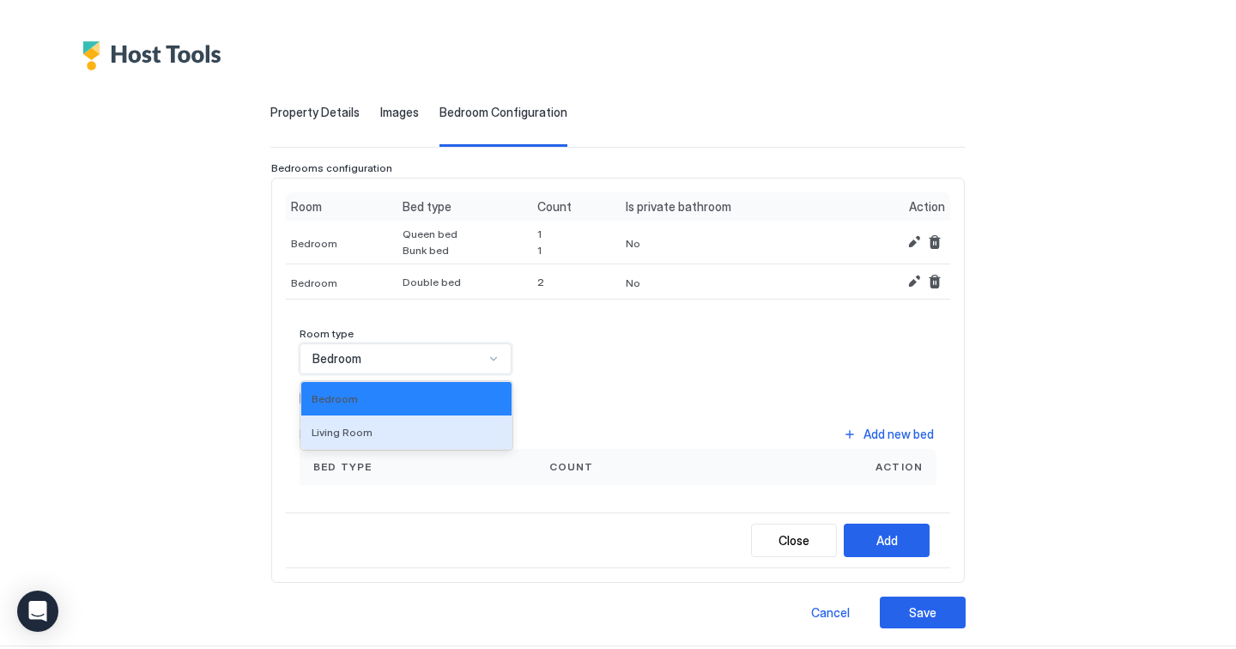
click at [390, 426] on div "Living Room" at bounding box center [406, 432] width 190 height 13
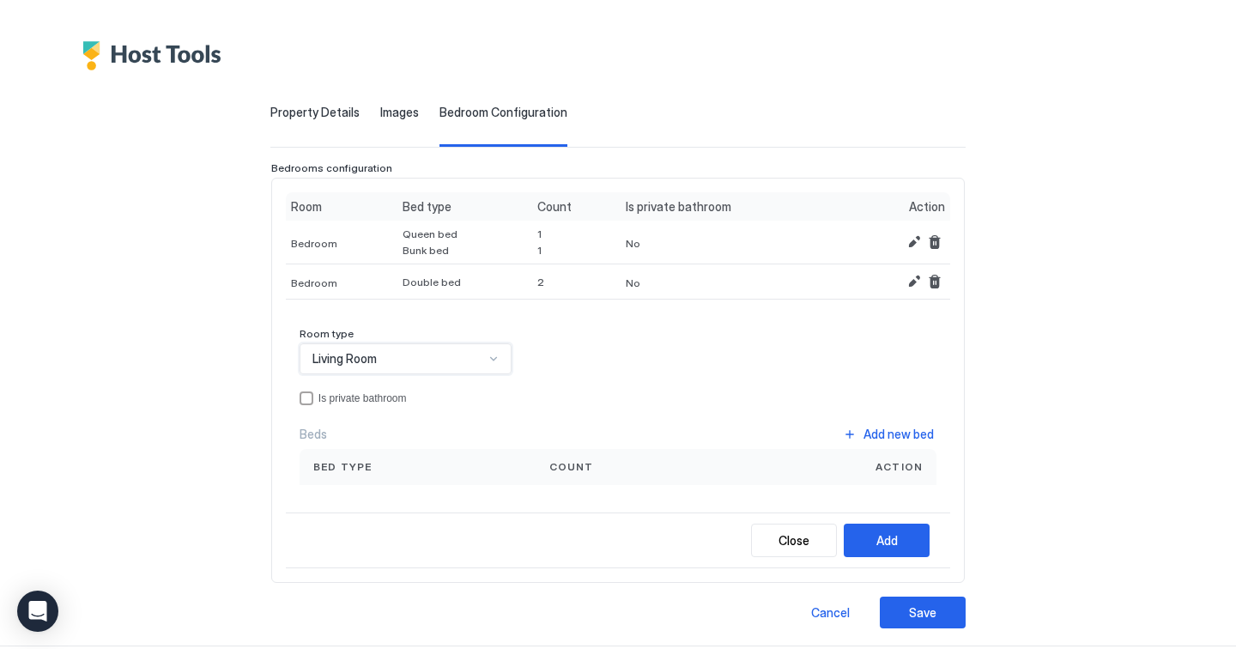
click at [369, 471] on div "Bed type" at bounding box center [417, 466] width 209 height 15
click at [919, 432] on div "Add new bed" at bounding box center [898, 434] width 70 height 18
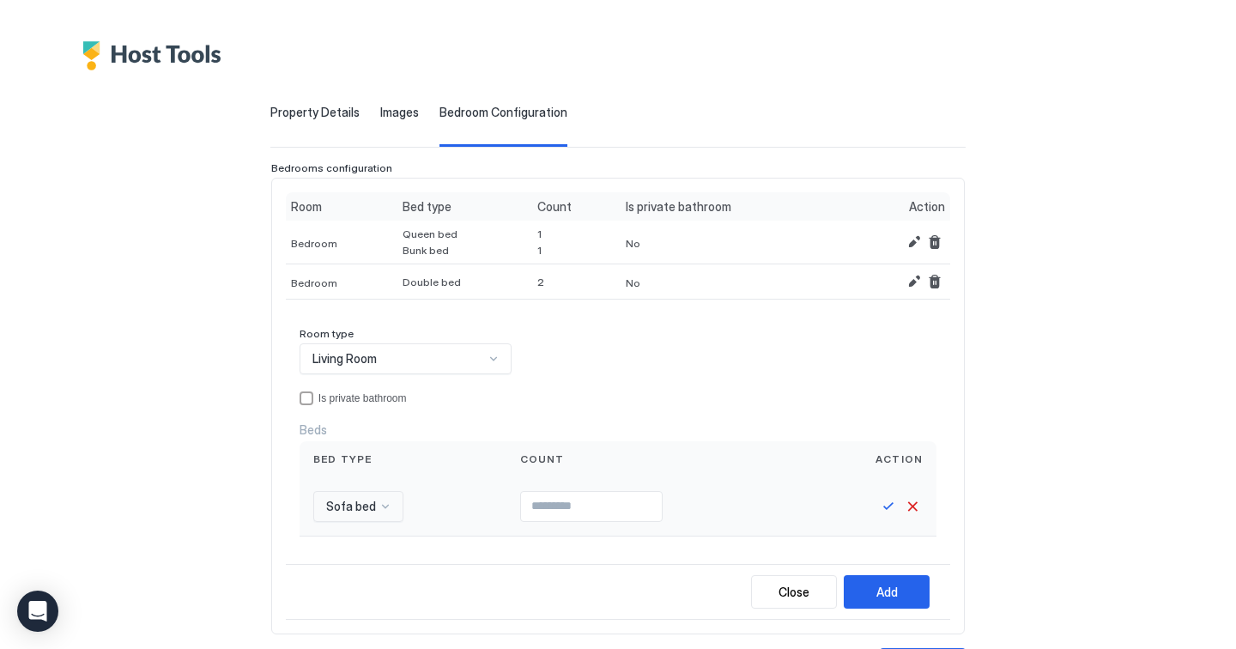
click at [551, 511] on input "Input Field" at bounding box center [591, 506] width 141 height 29
type input "*"
click at [882, 505] on button "Save" at bounding box center [888, 506] width 21 height 21
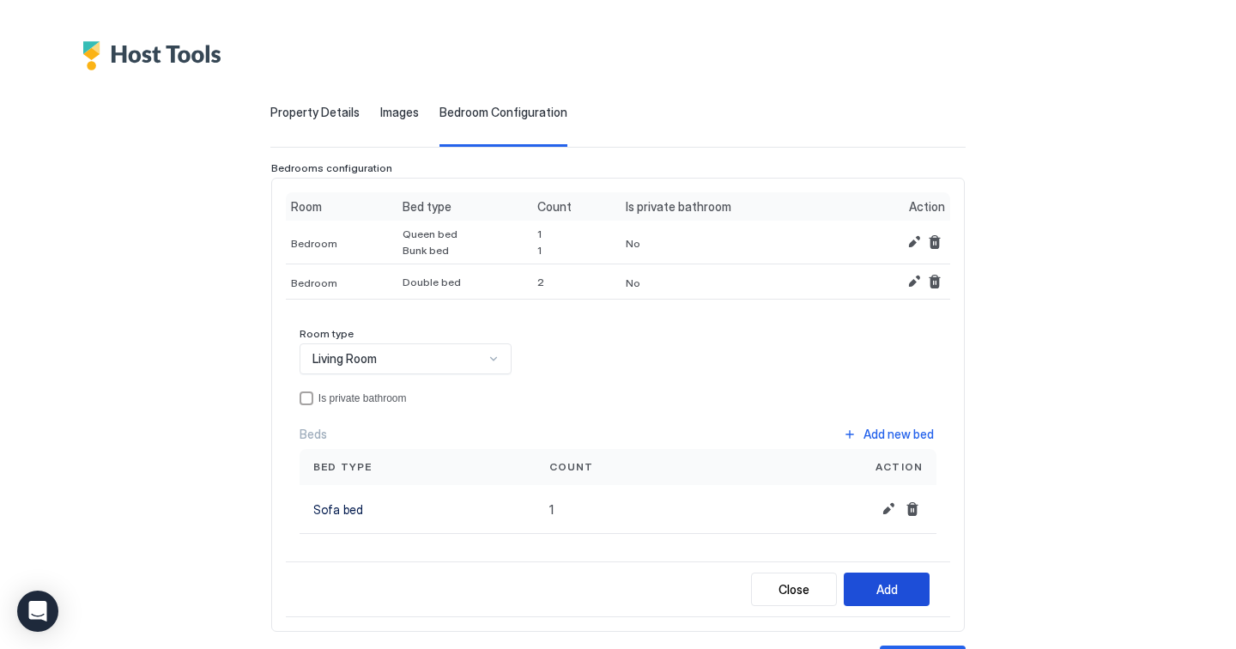
click at [894, 583] on button "Add" at bounding box center [887, 588] width 86 height 33
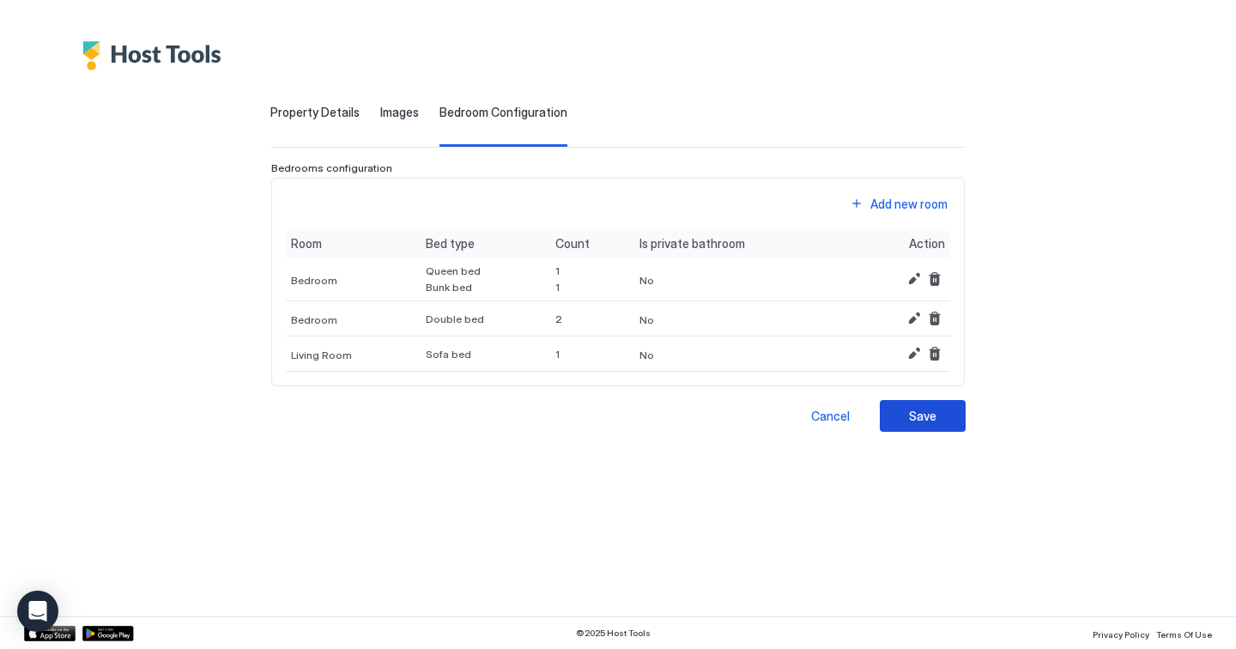
click at [926, 425] on button "Save" at bounding box center [923, 416] width 86 height 32
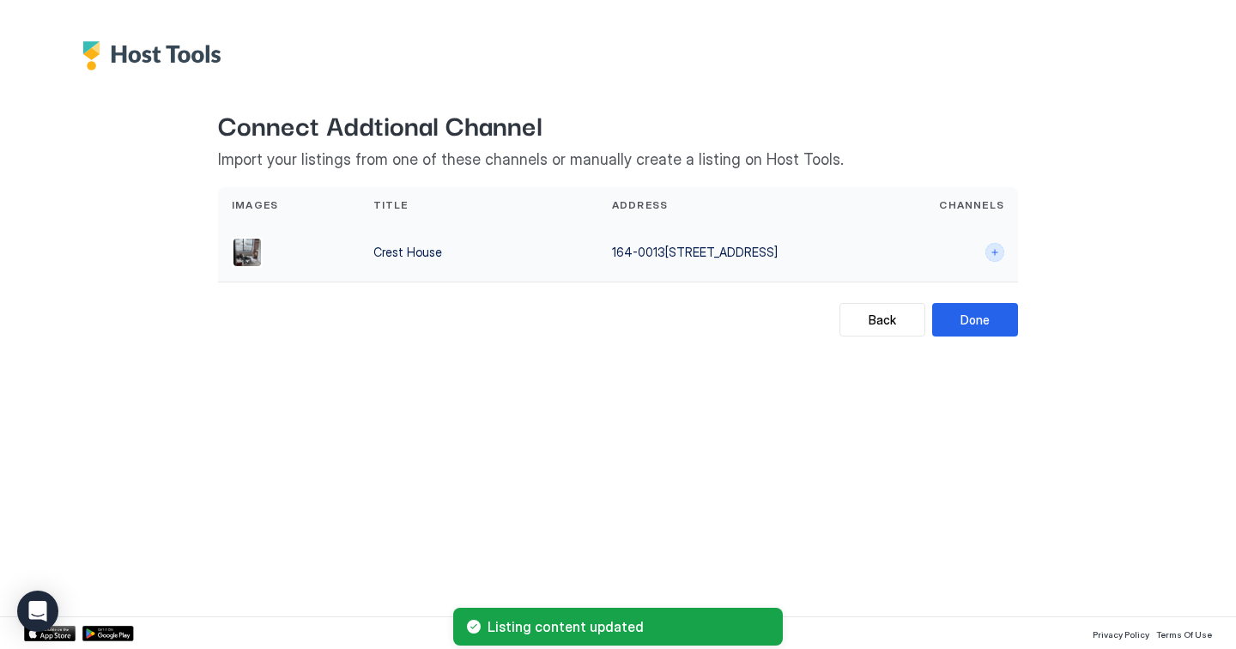
click at [995, 248] on button "Connect channels" at bounding box center [994, 252] width 19 height 19
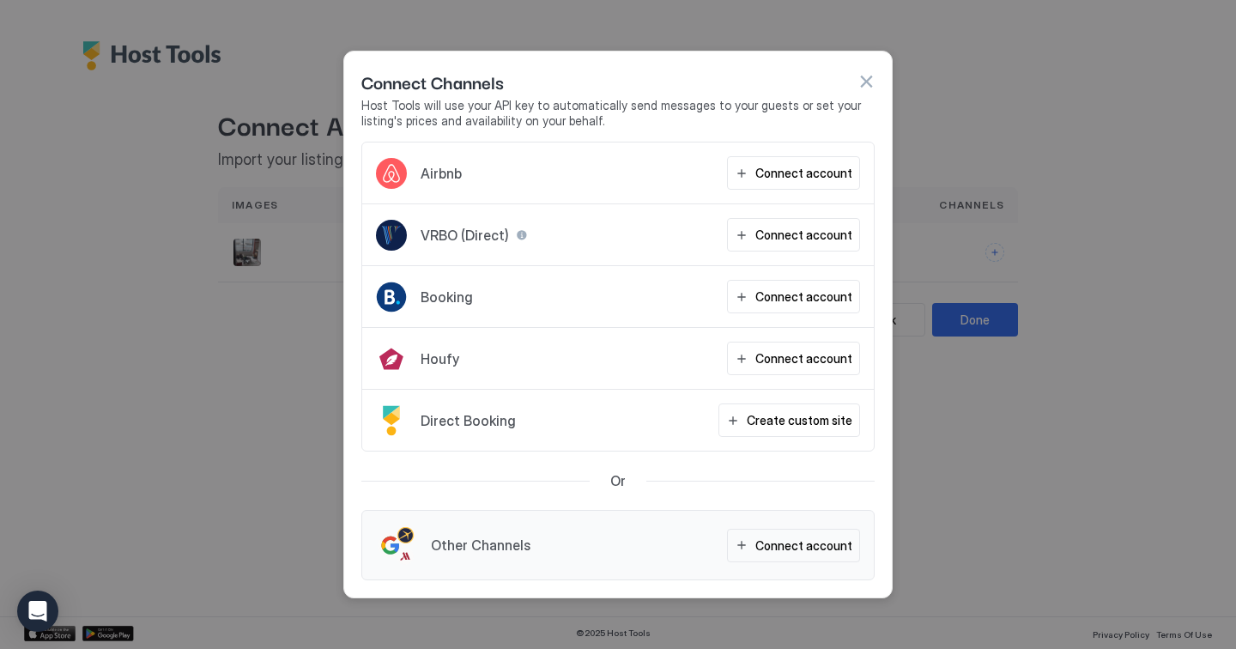
click at [868, 79] on button "button" at bounding box center [865, 81] width 17 height 17
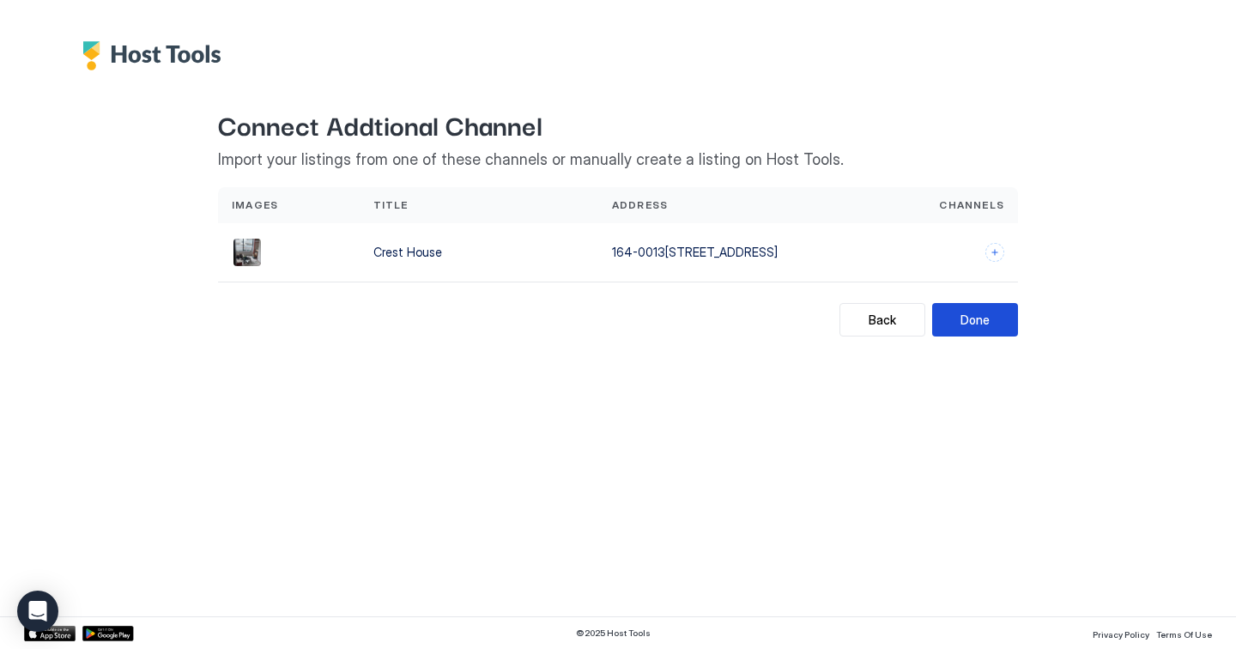
click at [1001, 321] on button "Done" at bounding box center [975, 319] width 86 height 33
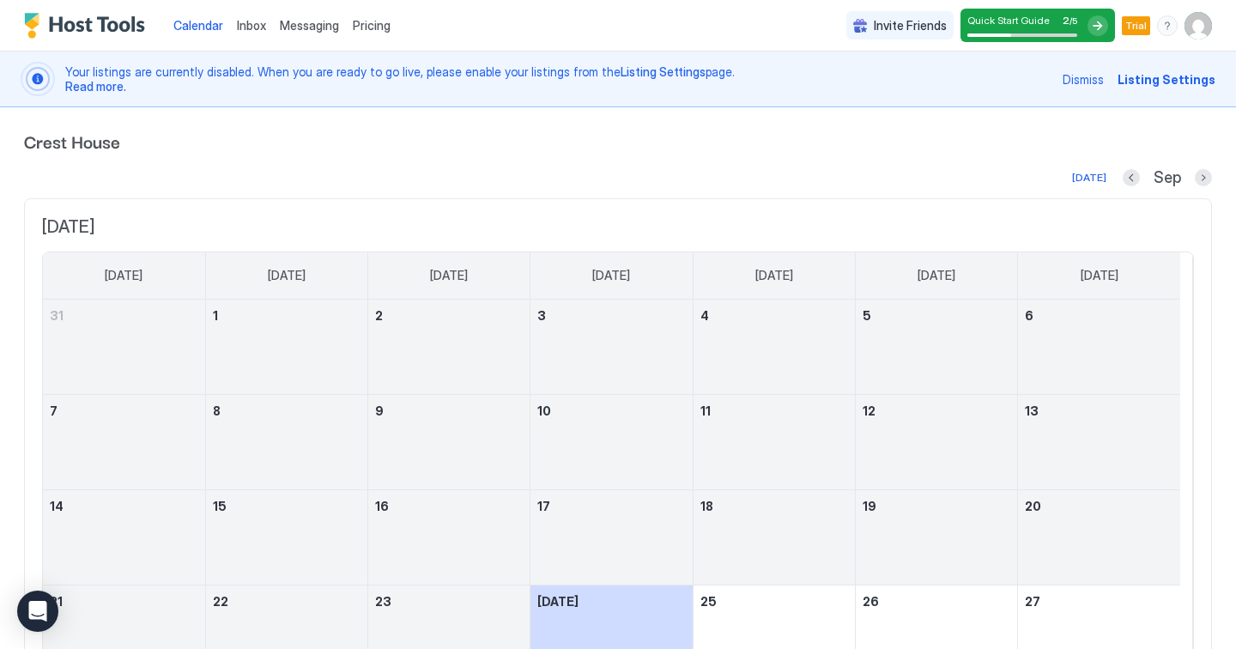
click at [93, 88] on span "Read more." at bounding box center [95, 86] width 61 height 15
click at [1188, 31] on img "User profile" at bounding box center [1197, 25] width 27 height 27
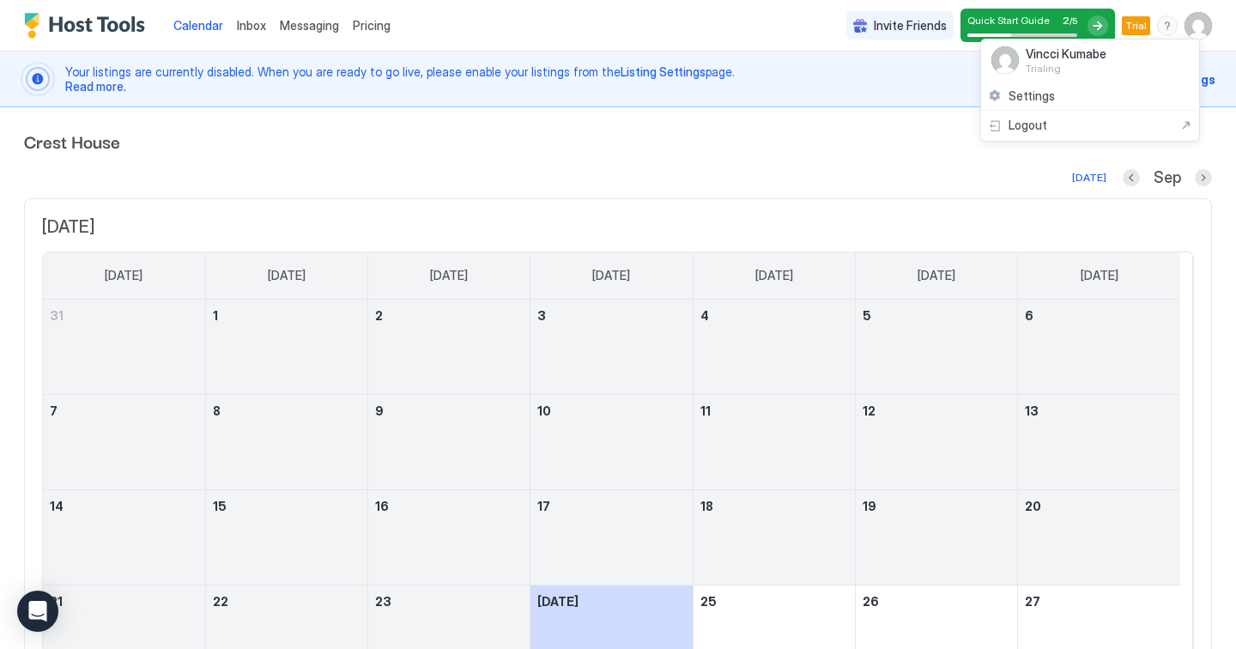
click at [877, 85] on div at bounding box center [618, 324] width 1236 height 649
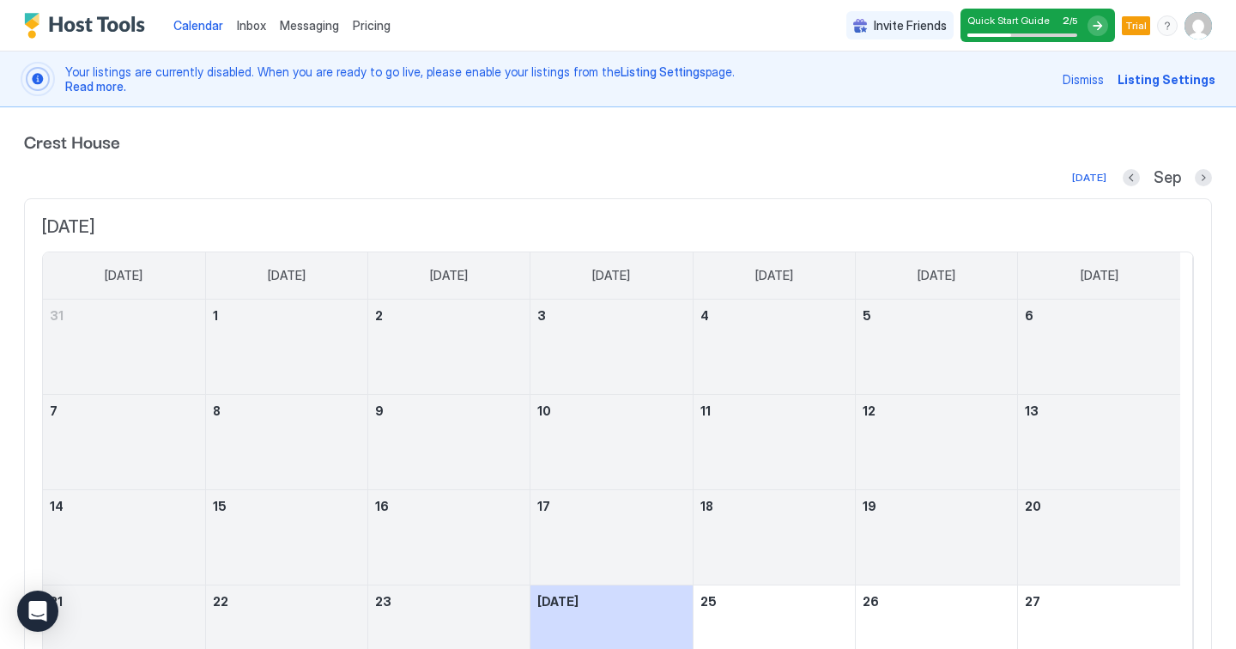
click at [1074, 78] on span "Dismiss" at bounding box center [1082, 79] width 41 height 18
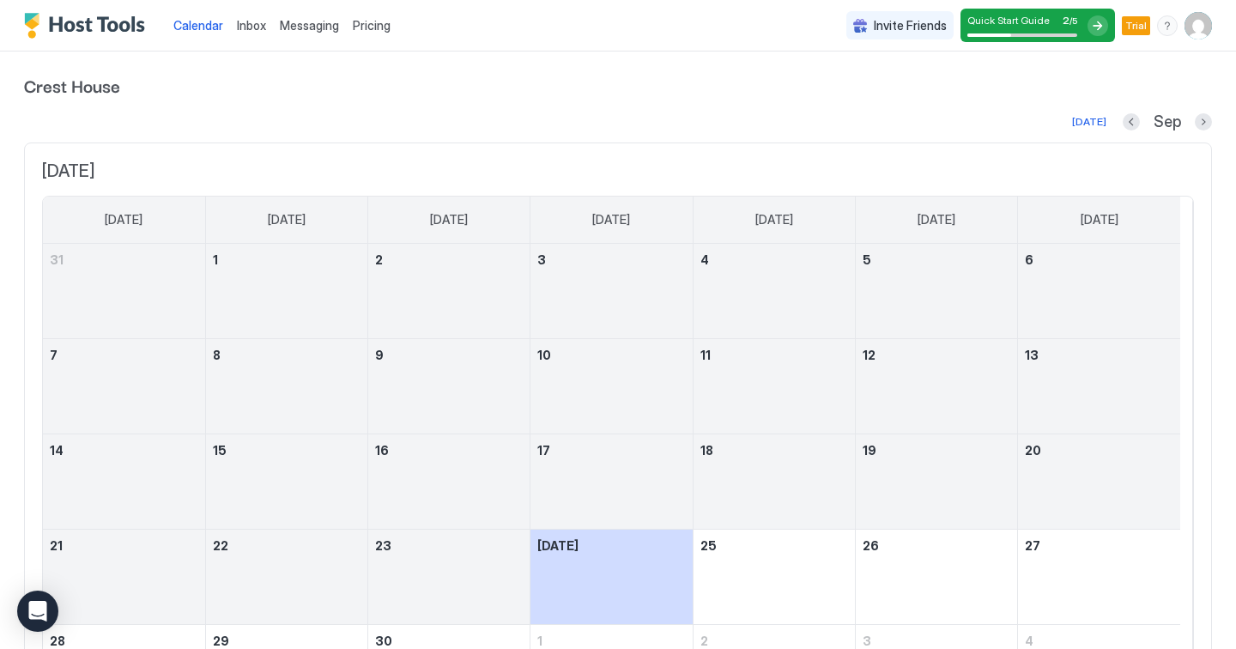
click at [105, 26] on img "Host Tools Logo" at bounding box center [88, 26] width 129 height 26
click at [1190, 26] on img "User profile" at bounding box center [1197, 25] width 27 height 27
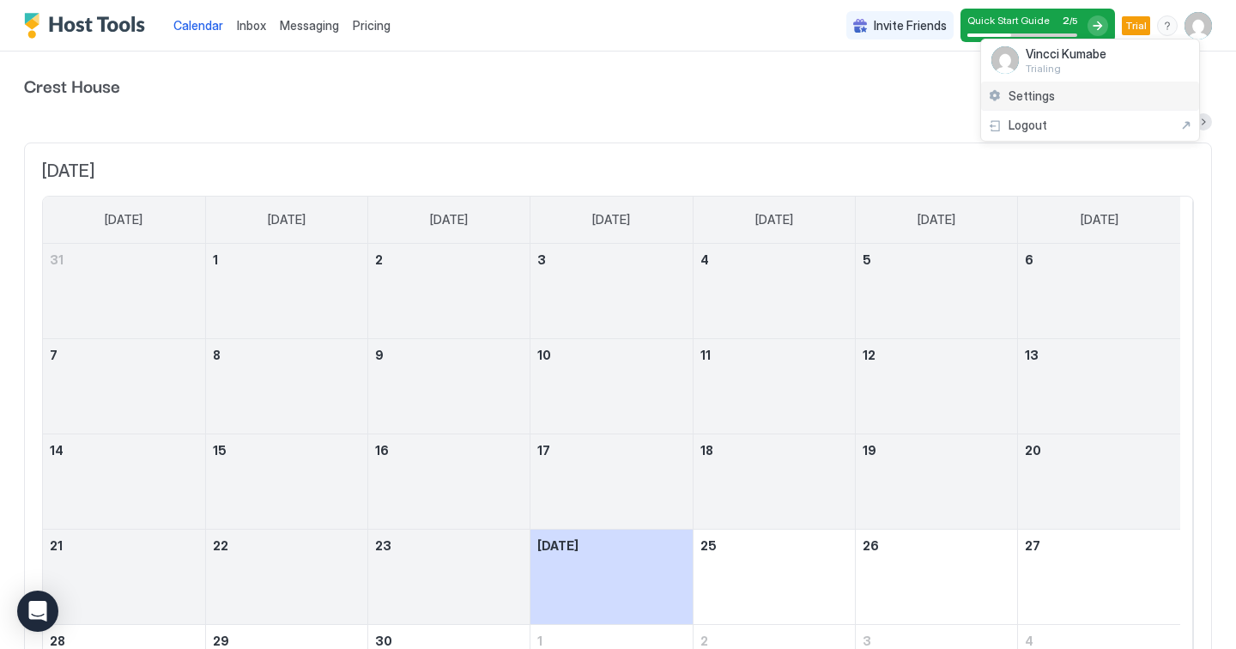
click at [1023, 105] on div "Settings" at bounding box center [1090, 97] width 218 height 30
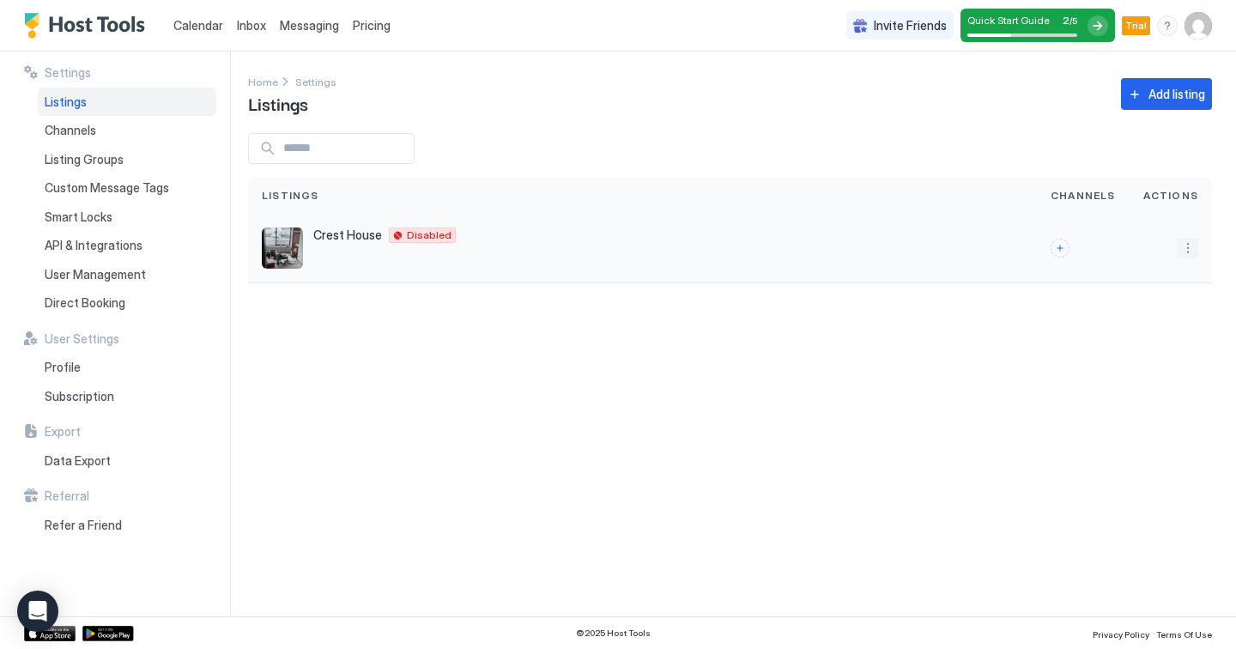
click at [1182, 251] on button "More options" at bounding box center [1187, 248] width 21 height 21
click at [1160, 327] on span "Listing Settings" at bounding box center [1148, 327] width 76 height 13
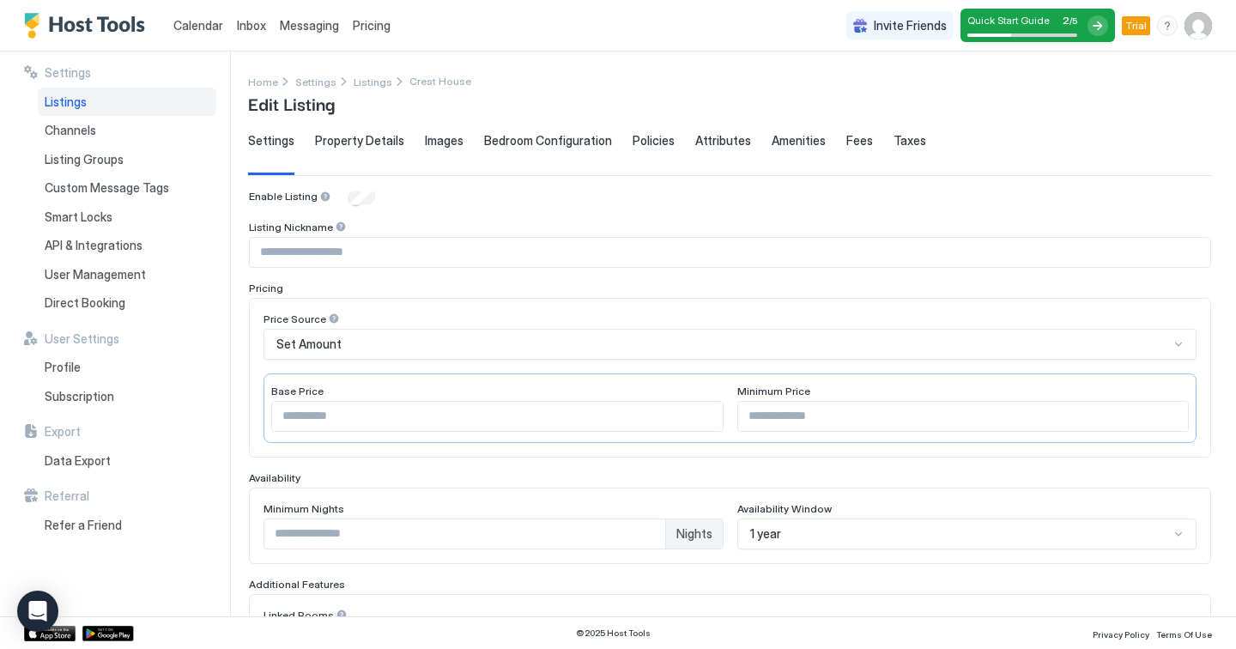
click at [351, 142] on span "Property Details" at bounding box center [359, 140] width 89 height 15
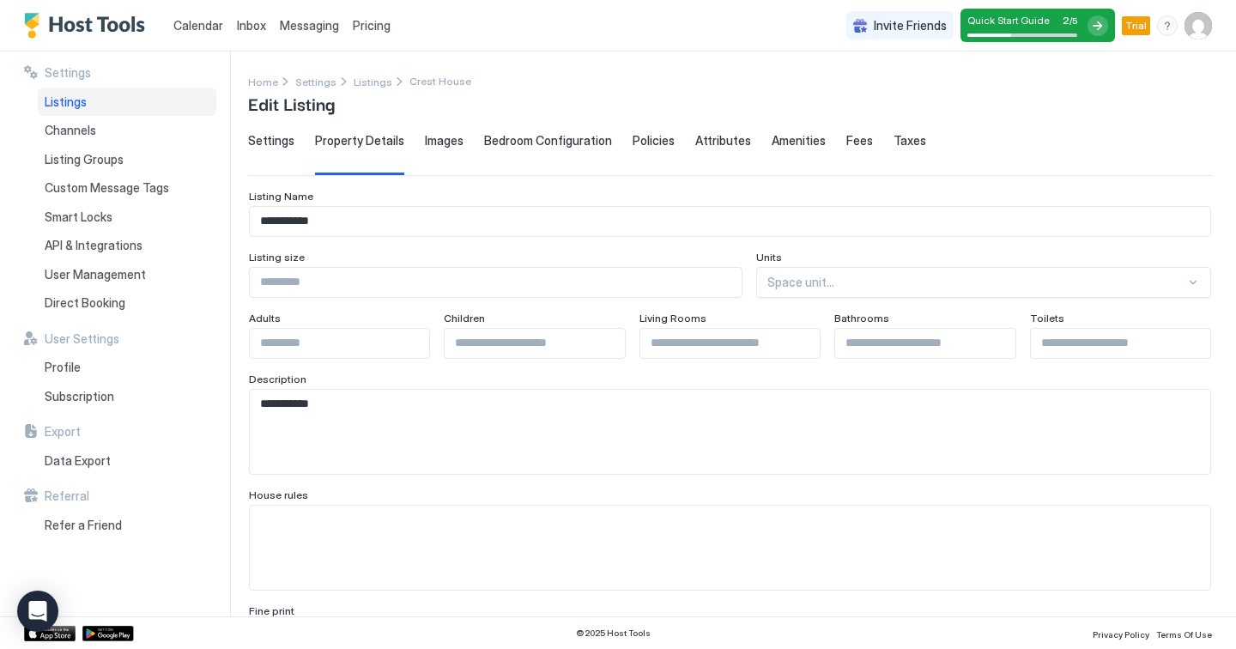
click at [288, 145] on span "Settings" at bounding box center [271, 140] width 46 height 15
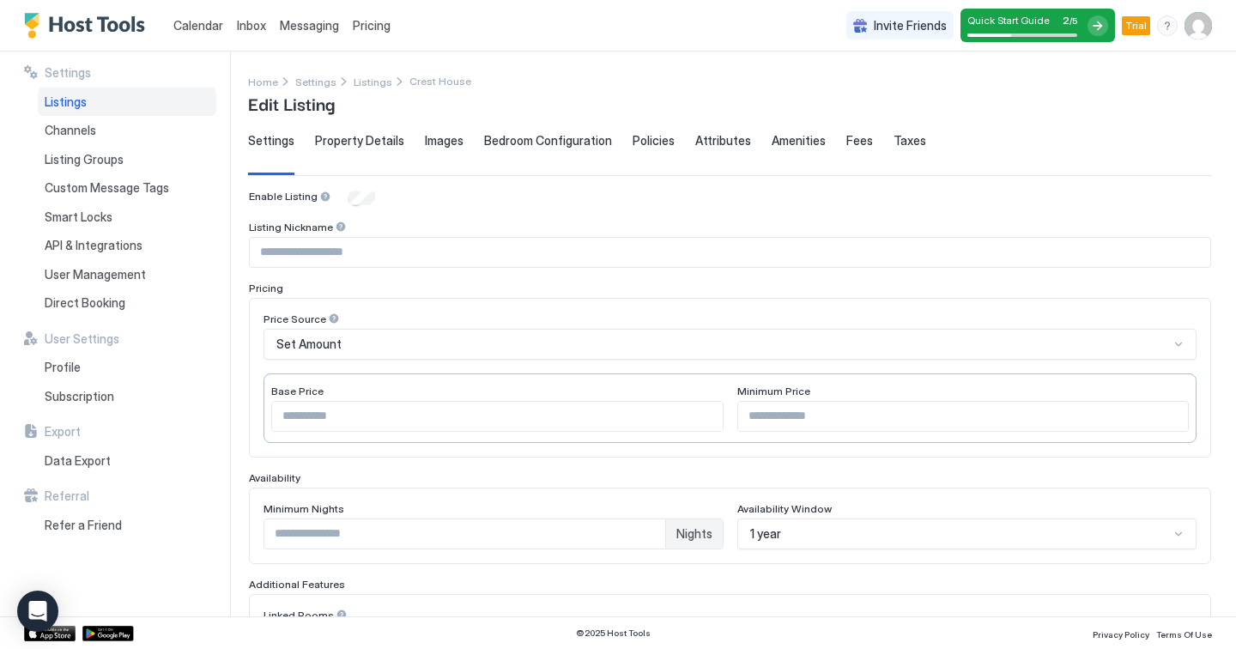
click at [451, 140] on span "Images" at bounding box center [444, 140] width 39 height 15
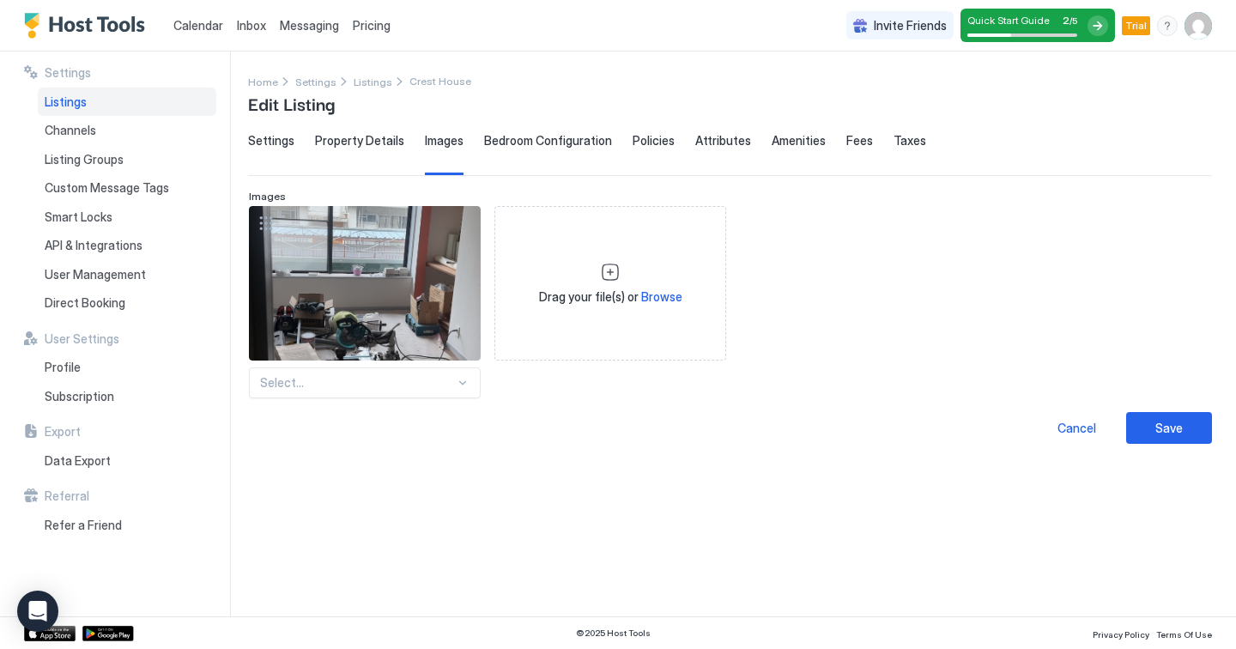
click at [529, 134] on span "Bedroom Configuration" at bounding box center [548, 140] width 128 height 15
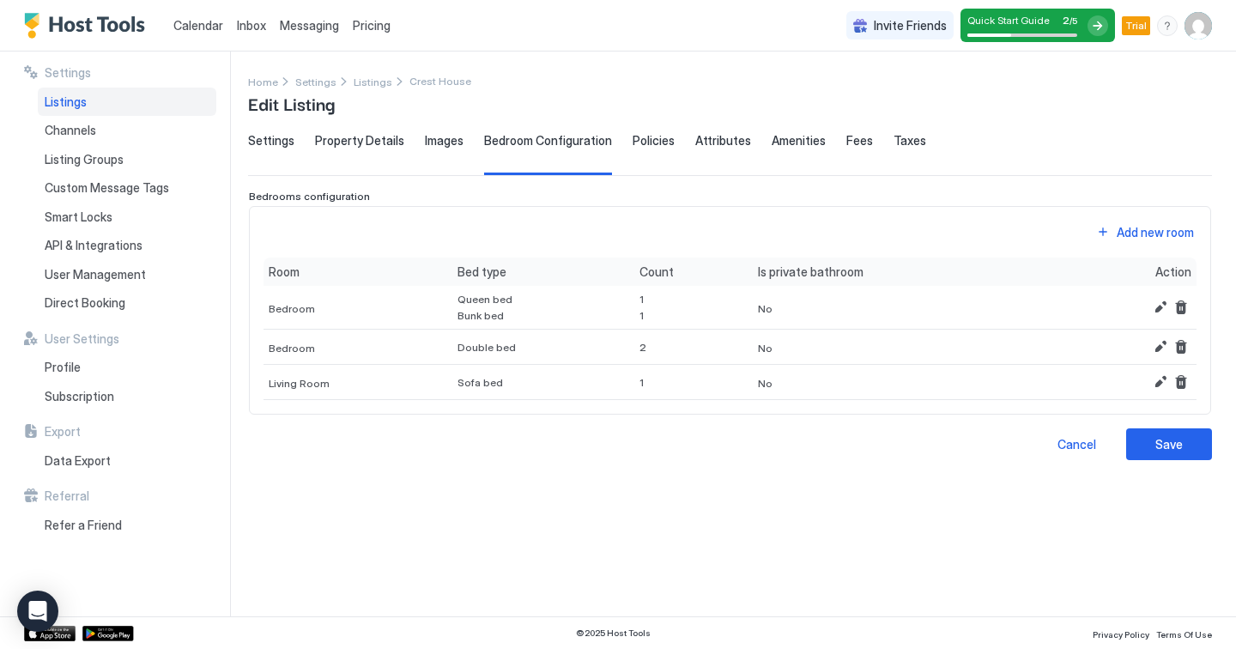
click at [637, 148] on div "Policies" at bounding box center [653, 154] width 42 height 42
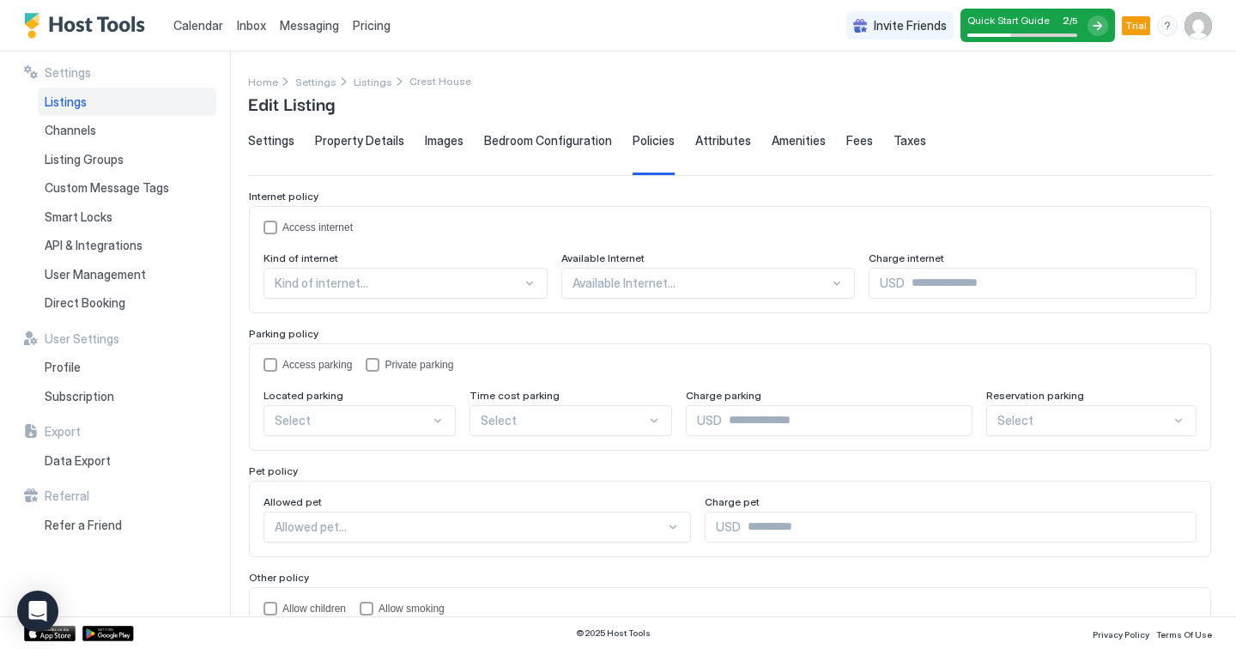
click at [727, 141] on span "Attributes" at bounding box center [723, 140] width 56 height 15
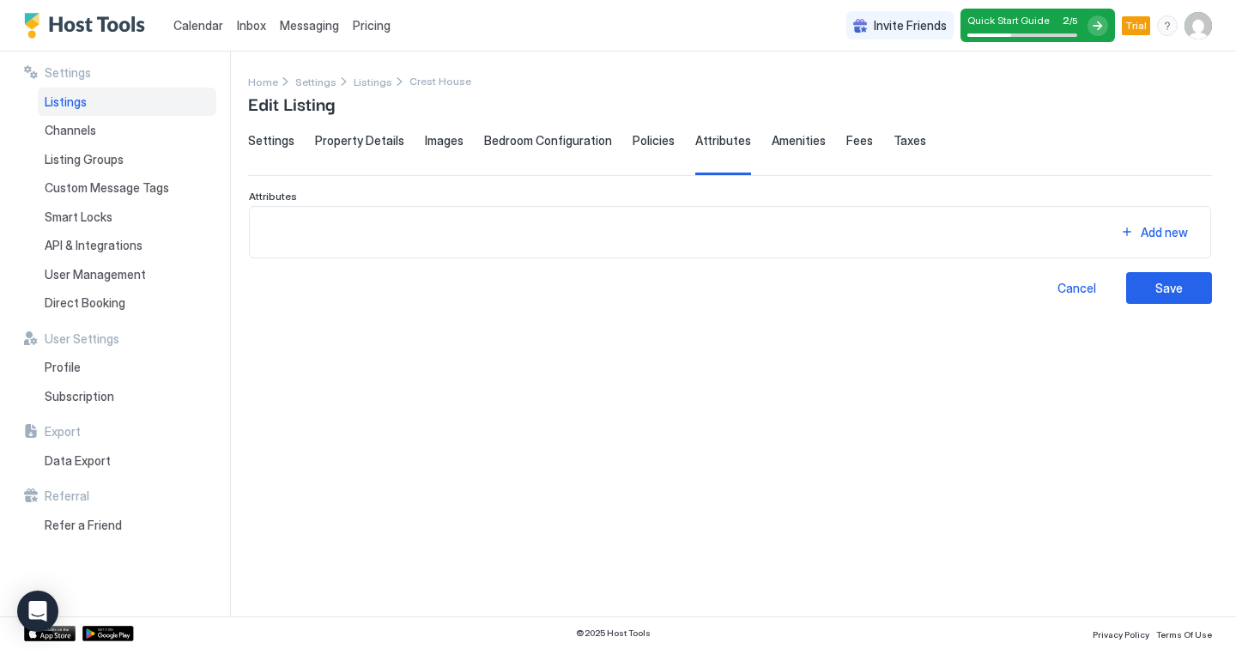
click at [771, 146] on span "Amenities" at bounding box center [798, 140] width 54 height 15
click at [846, 144] on span "Fees" at bounding box center [859, 140] width 27 height 15
click at [893, 140] on span "Taxes" at bounding box center [909, 140] width 33 height 15
click at [284, 142] on span "Settings" at bounding box center [271, 140] width 46 height 15
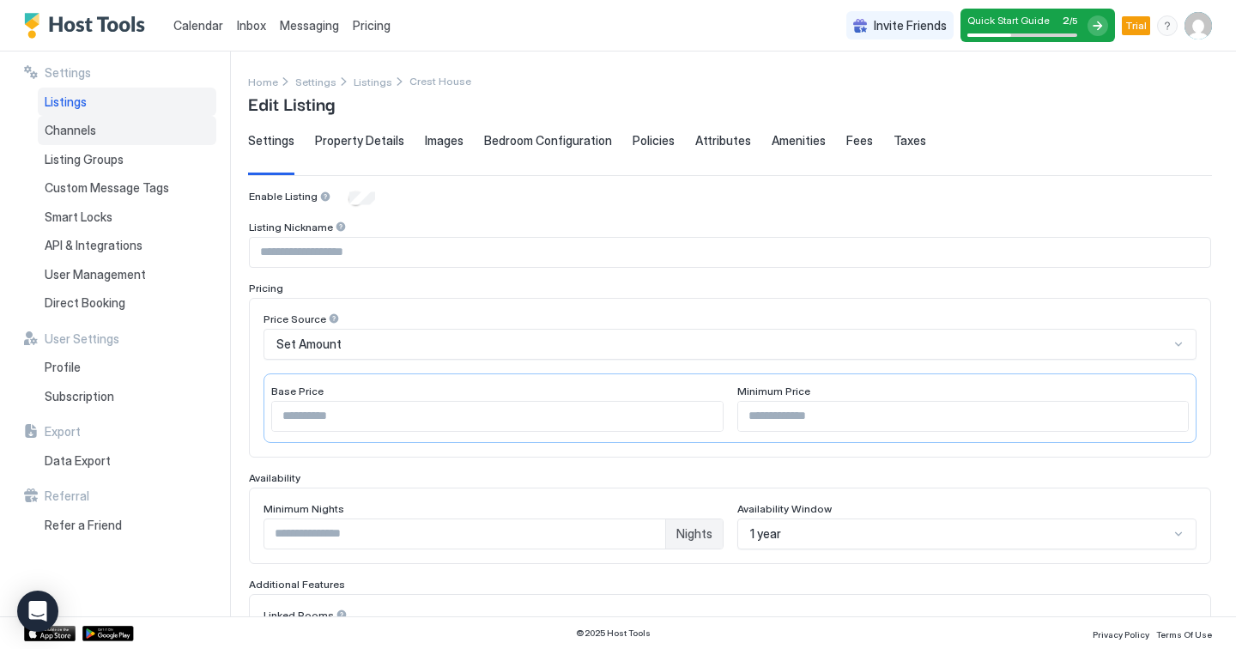
click at [108, 135] on div "Channels" at bounding box center [127, 130] width 178 height 29
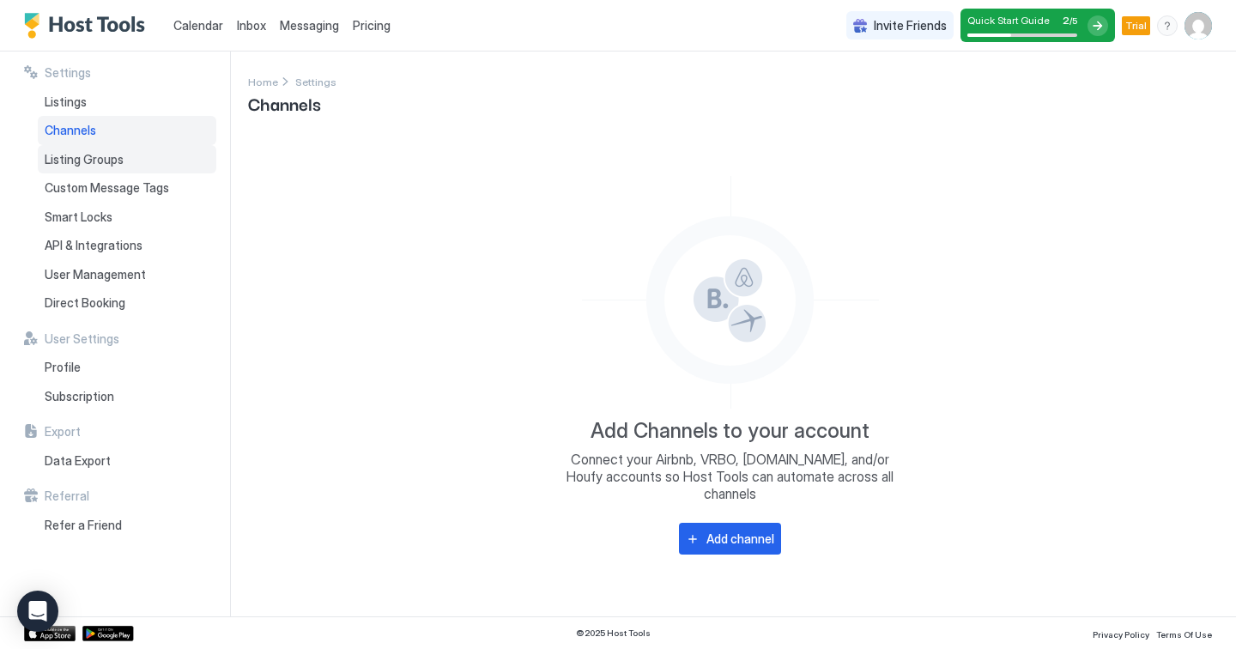
click at [96, 167] on div "Listing Groups" at bounding box center [127, 159] width 178 height 29
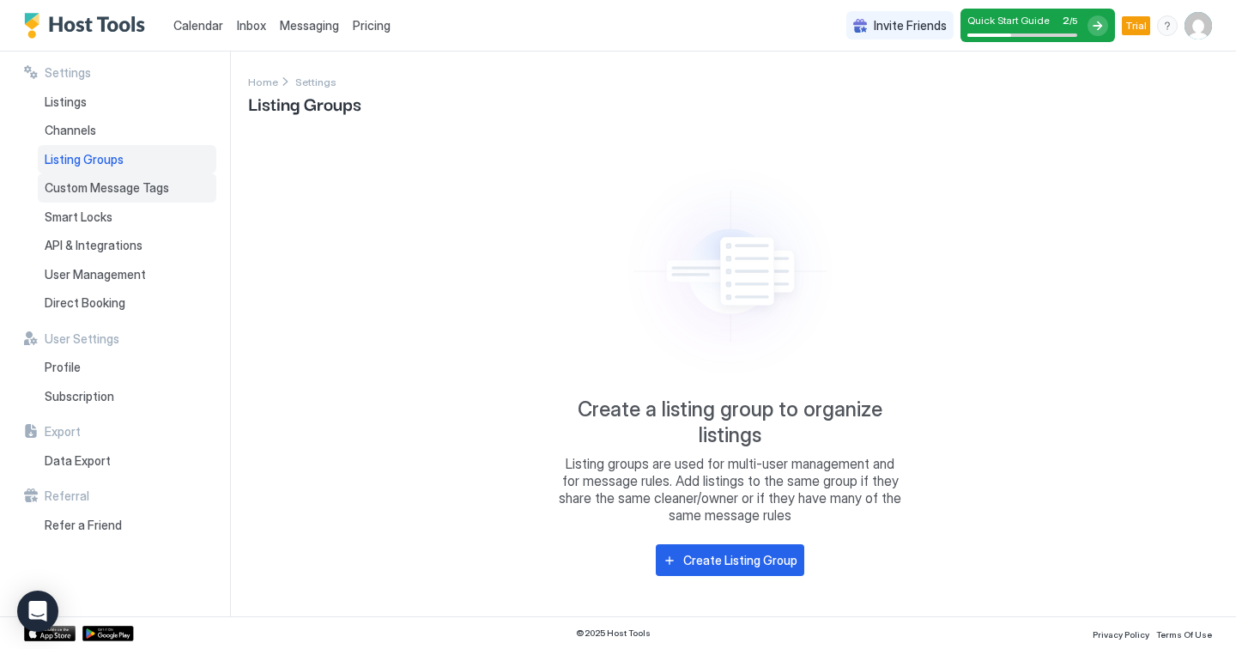
click at [94, 177] on div "Custom Message Tags" at bounding box center [127, 187] width 178 height 29
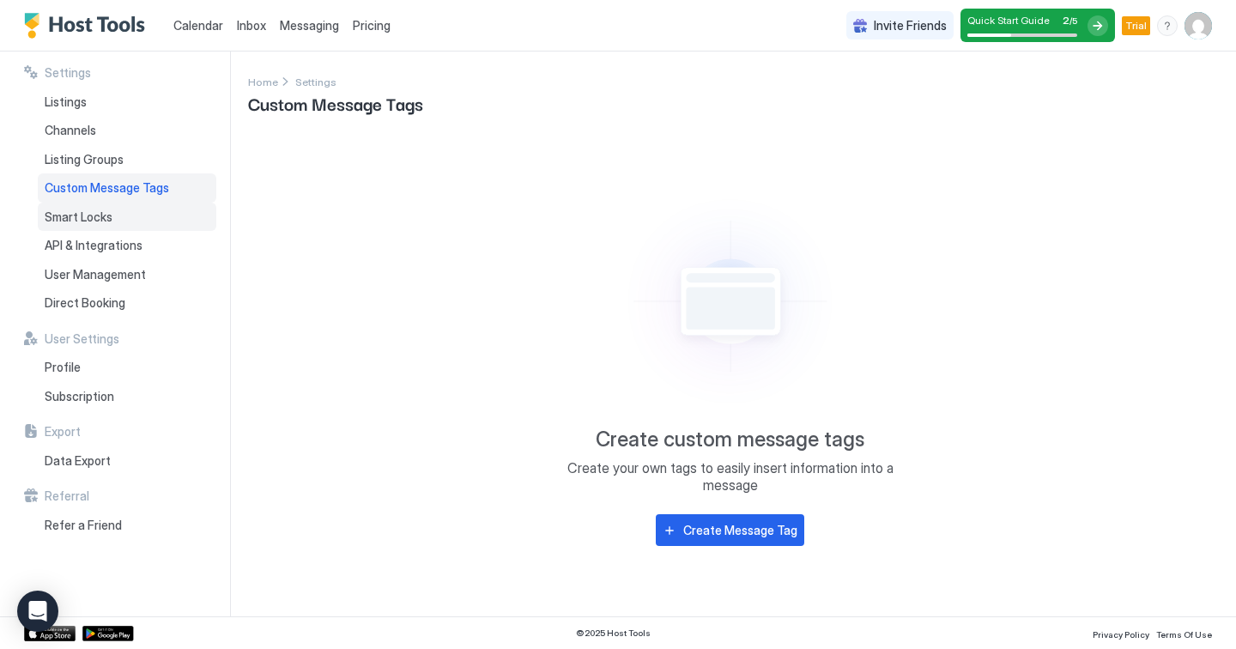
click at [94, 211] on span "Smart Locks" at bounding box center [79, 216] width 68 height 15
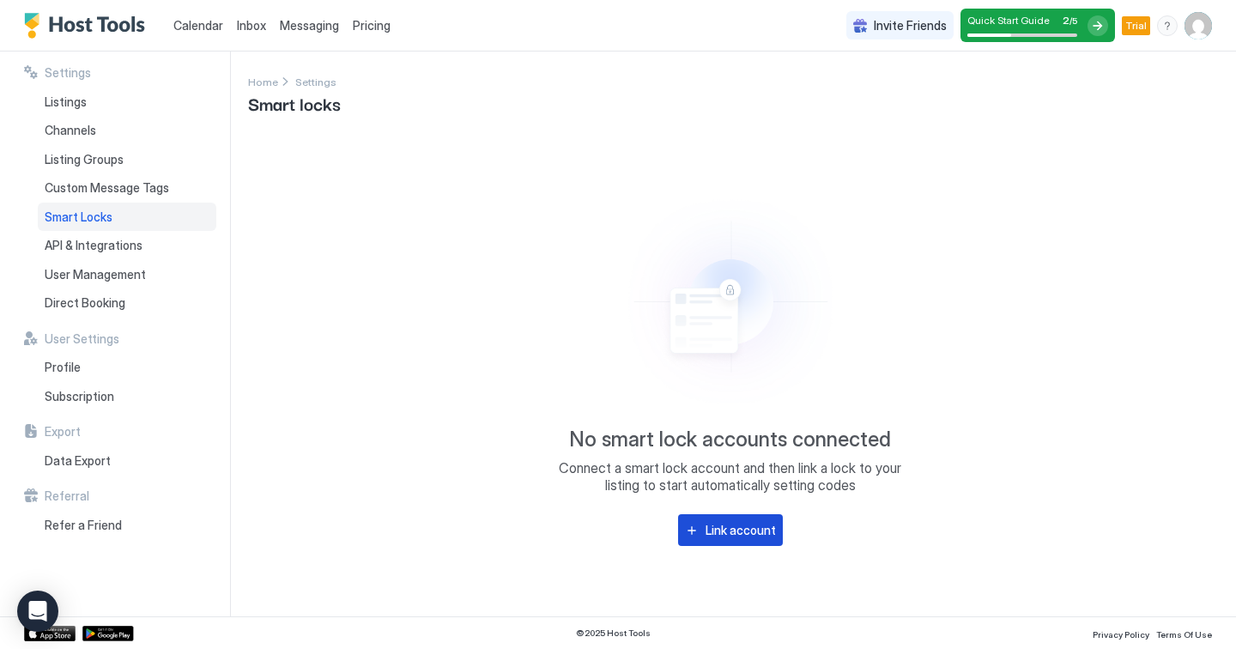
click at [731, 541] on button "Link account" at bounding box center [730, 530] width 105 height 32
click at [110, 238] on span "API & Integrations" at bounding box center [94, 245] width 98 height 15
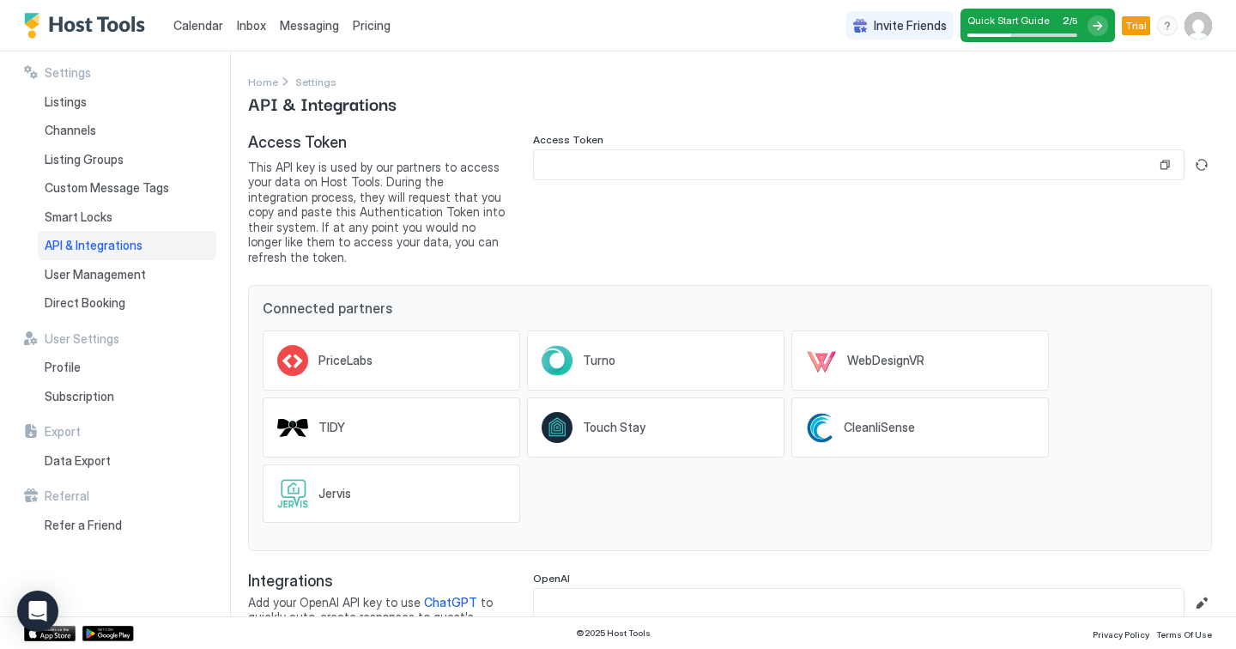
click at [601, 171] on input "Input Field" at bounding box center [845, 164] width 622 height 29
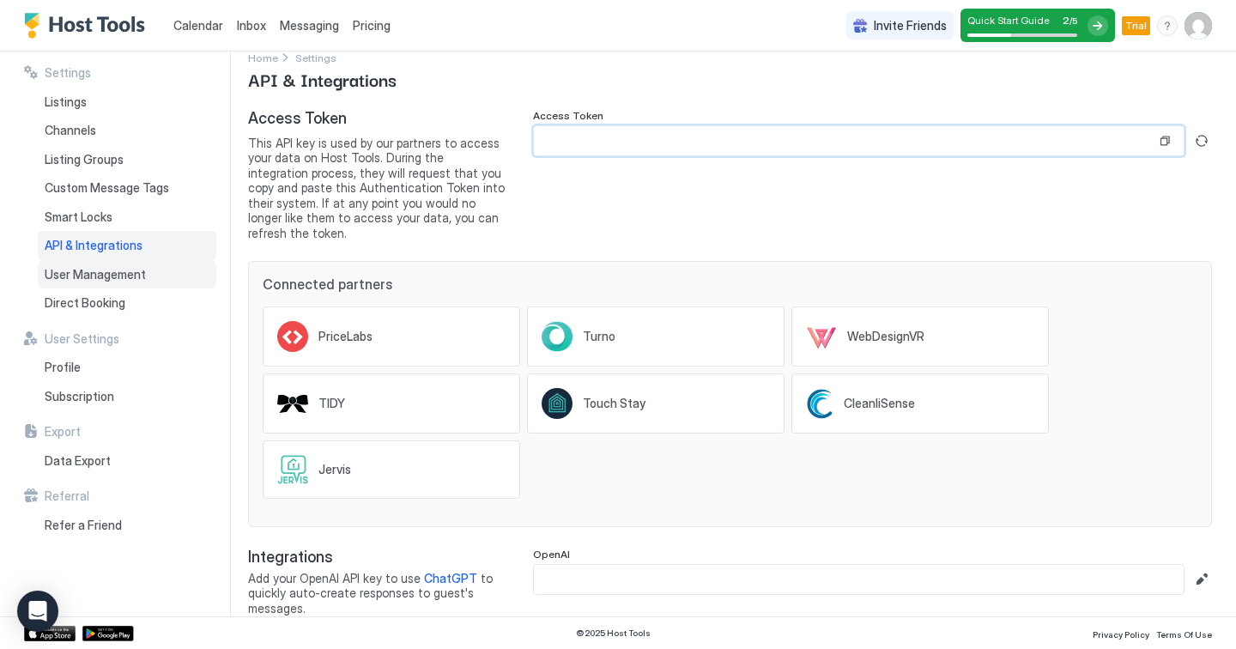
click at [156, 273] on div "User Management" at bounding box center [127, 274] width 178 height 29
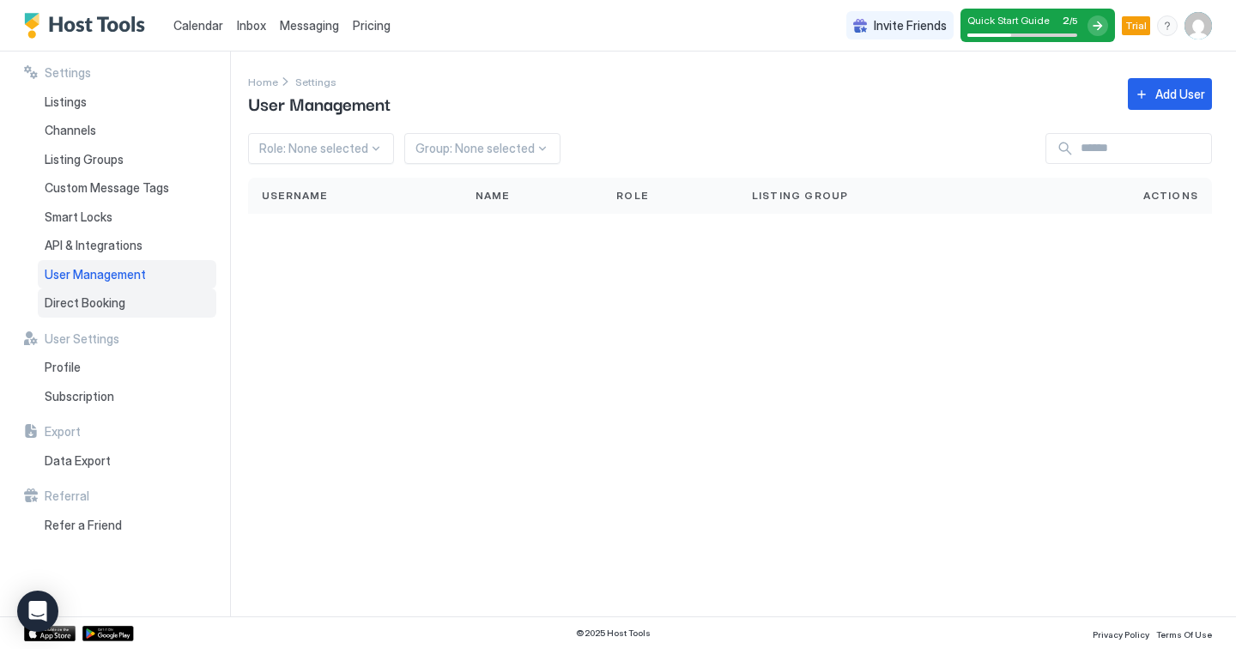
click at [152, 301] on div "Direct Booking" at bounding box center [127, 302] width 178 height 29
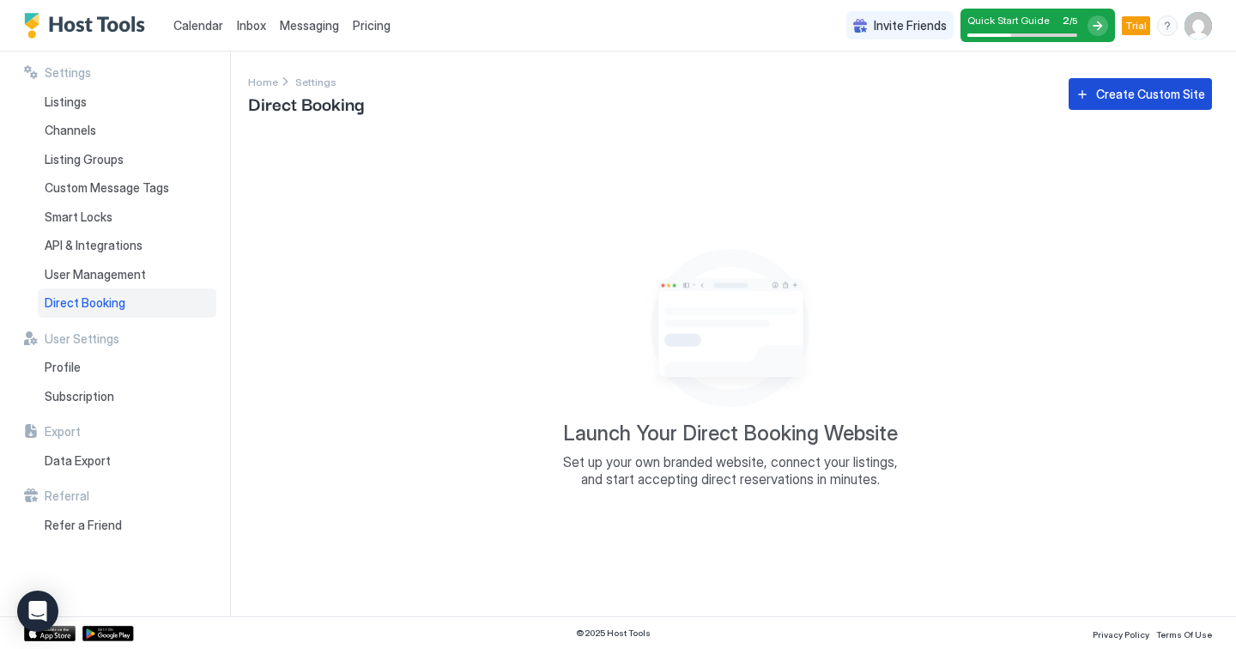
click at [1125, 102] on div "Create Custom Site" at bounding box center [1150, 94] width 109 height 18
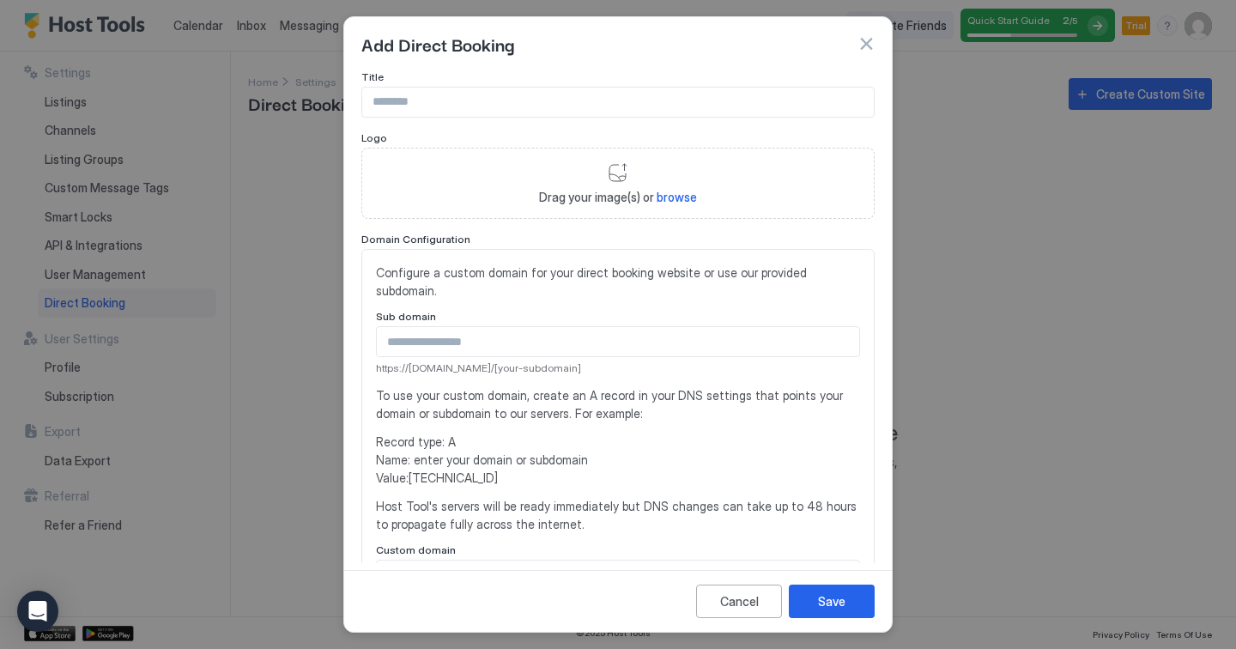
scroll to position [381, 0]
